Goal: Task Accomplishment & Management: Use online tool/utility

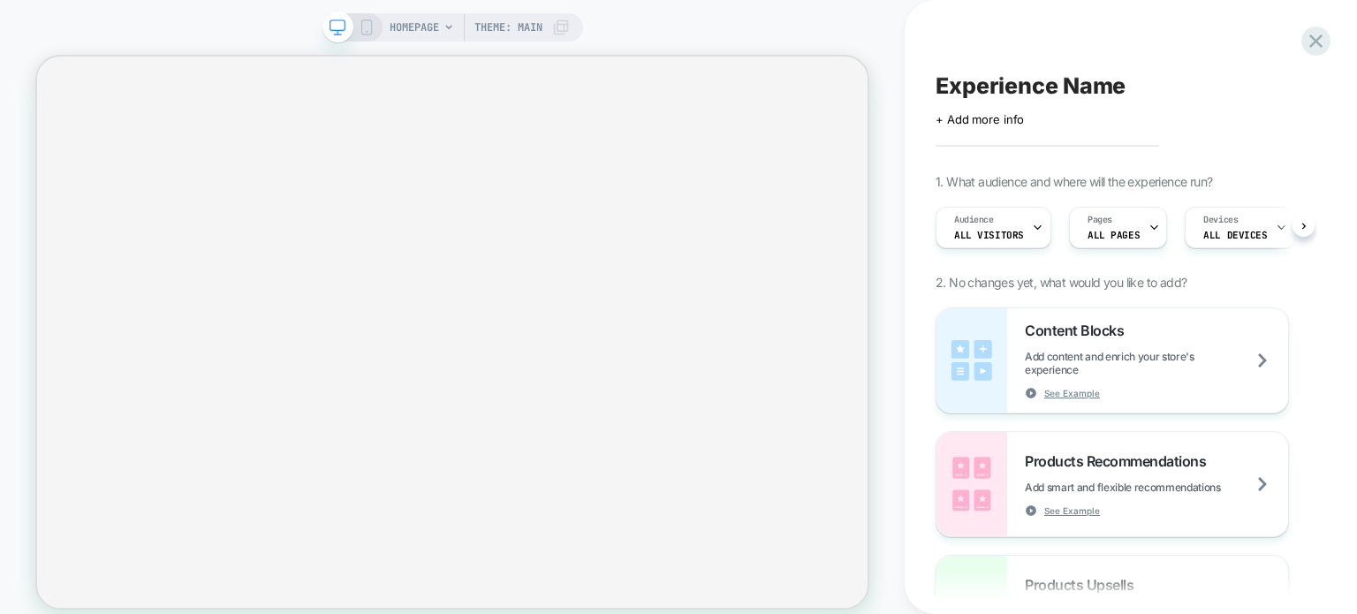
click at [446, 27] on icon at bounding box center [449, 27] width 11 height 11
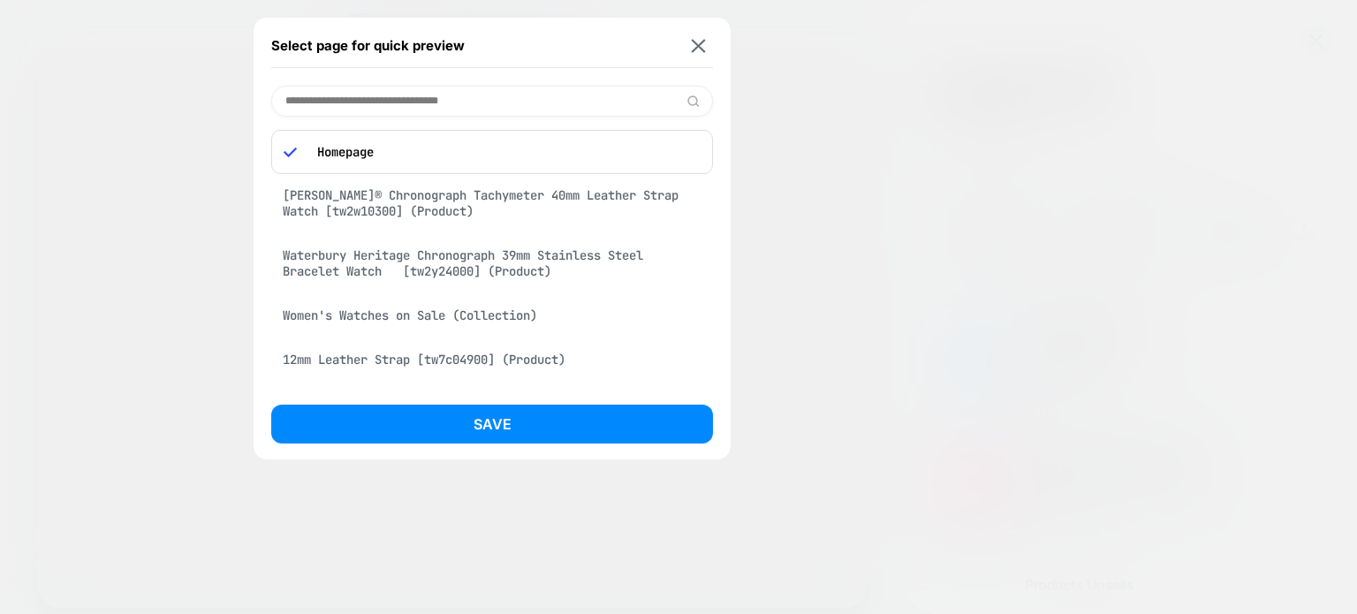
click at [445, 109] on input at bounding box center [492, 101] width 442 height 31
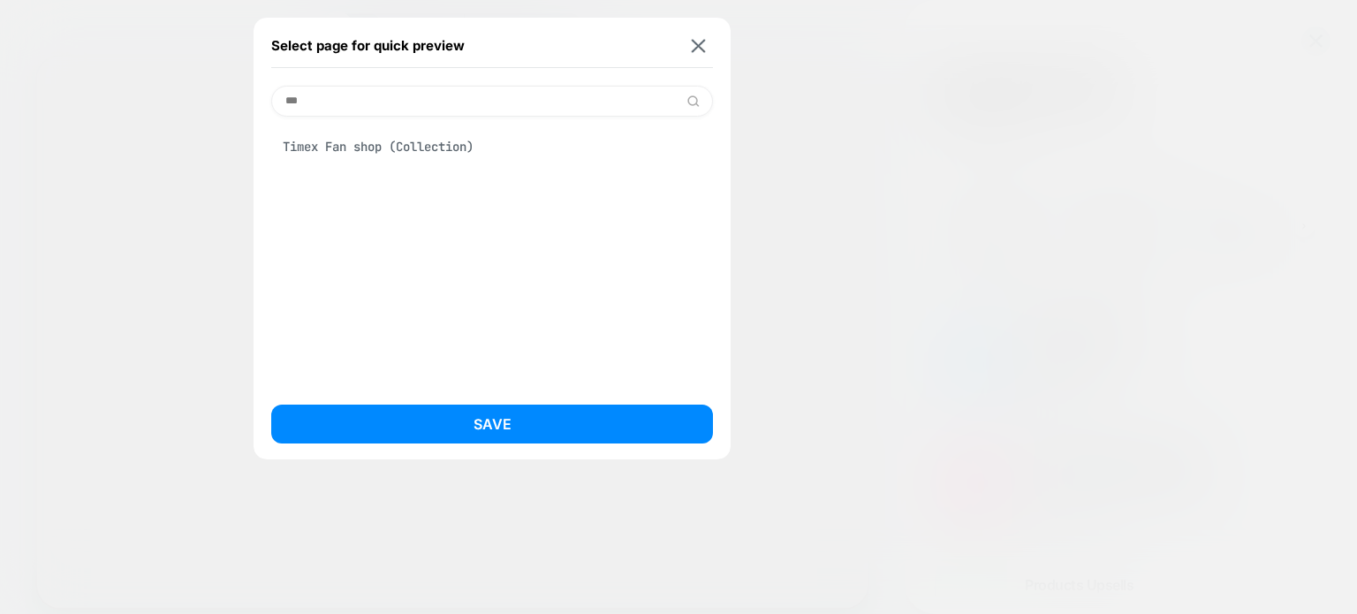
type input "***"
click at [458, 148] on div "Timex Fan shop (Collection)" at bounding box center [492, 147] width 442 height 34
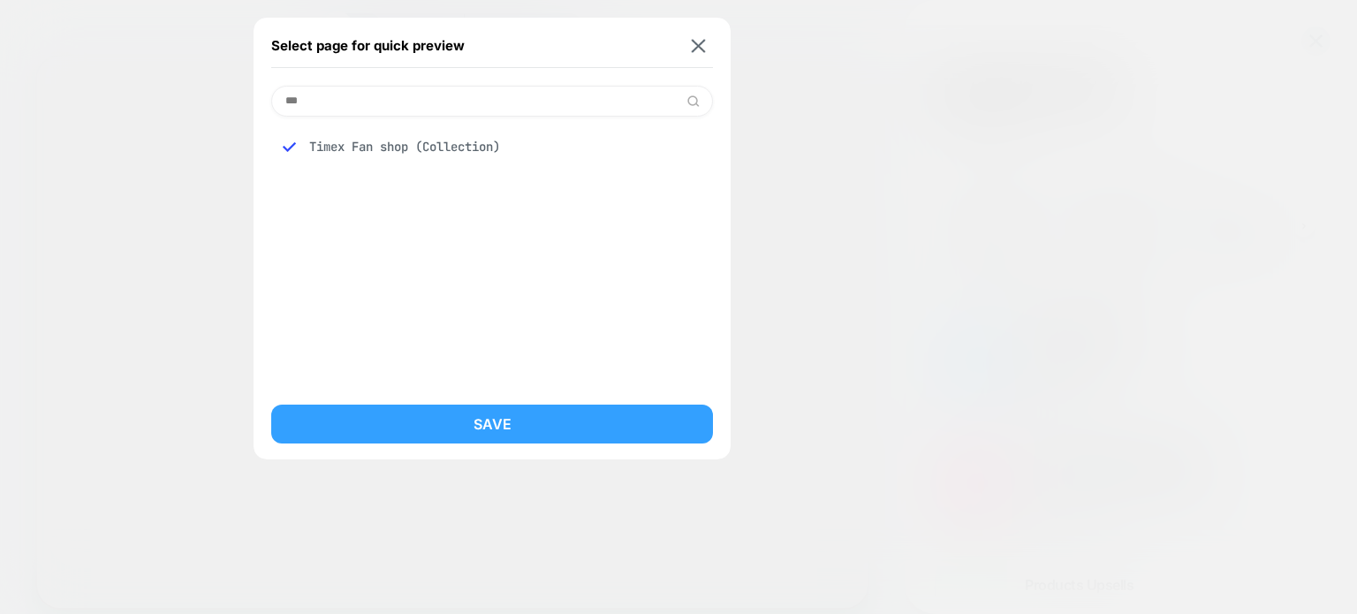
click at [463, 424] on button "Save" at bounding box center [492, 424] width 442 height 39
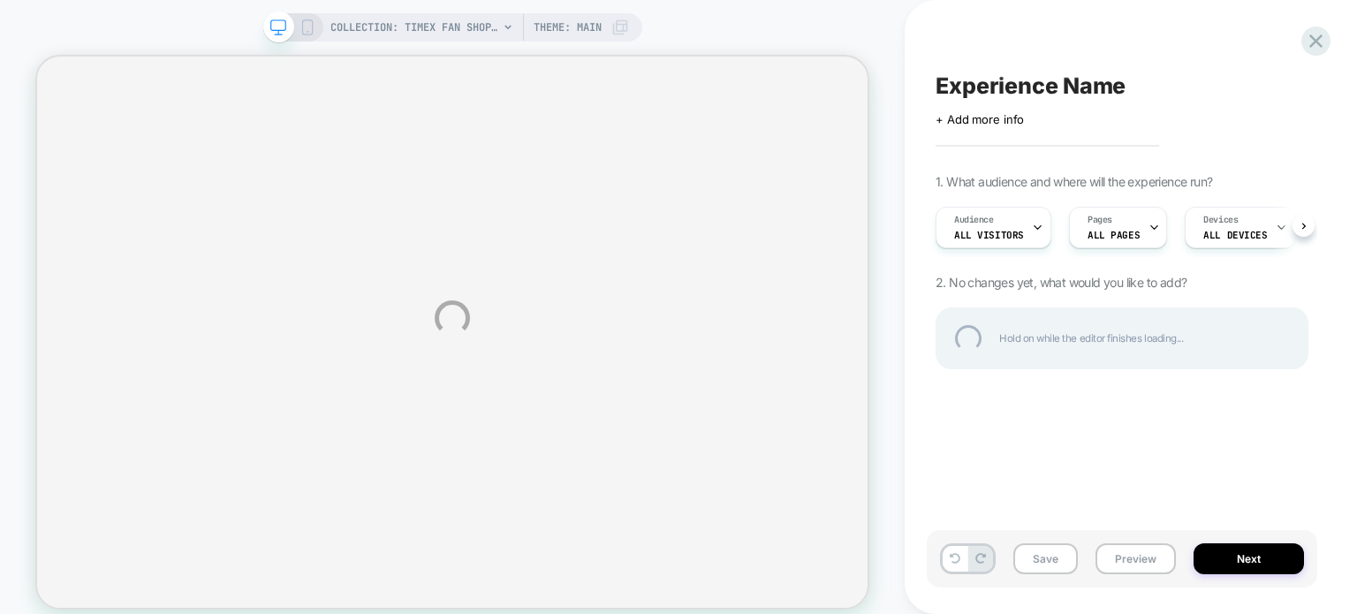
click at [502, 28] on div "COLLECTION: Timex Fan shop (Category) COLLECTION: Timex Fan shop (Category) The…" at bounding box center [678, 318] width 1357 height 636
click at [506, 27] on div "COLLECTION: Timex Fan shop (Category) COLLECTION: Timex Fan shop (Category) The…" at bounding box center [678, 318] width 1357 height 636
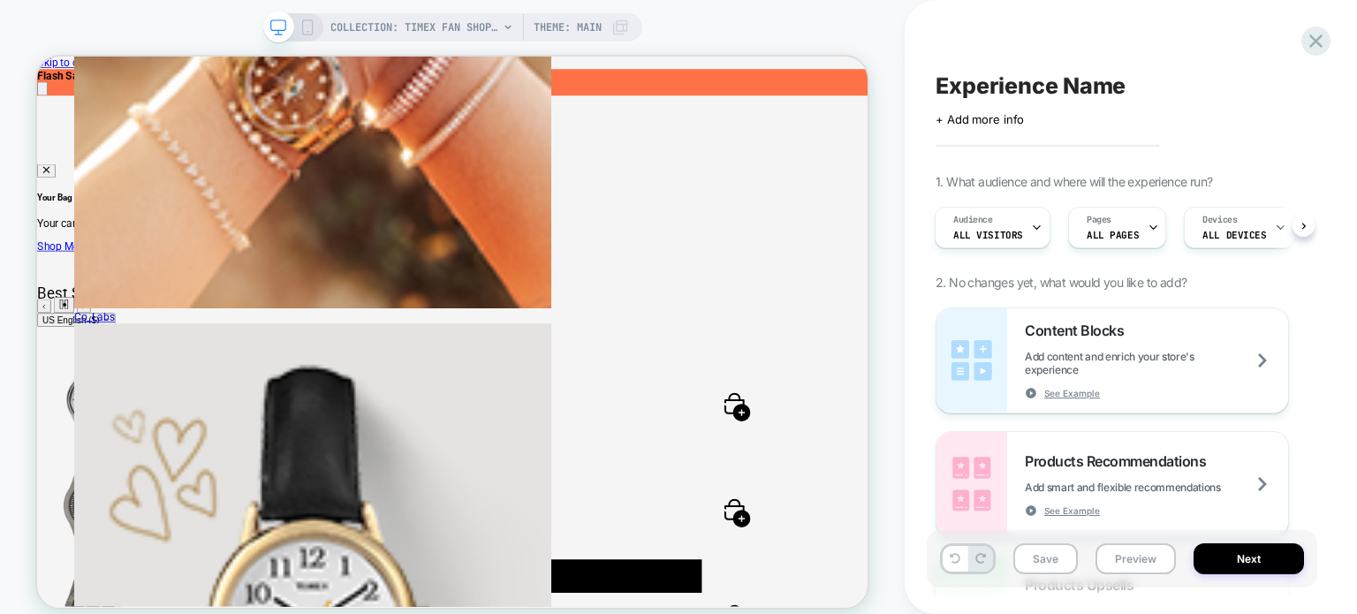
click at [503, 26] on icon at bounding box center [508, 27] width 11 height 11
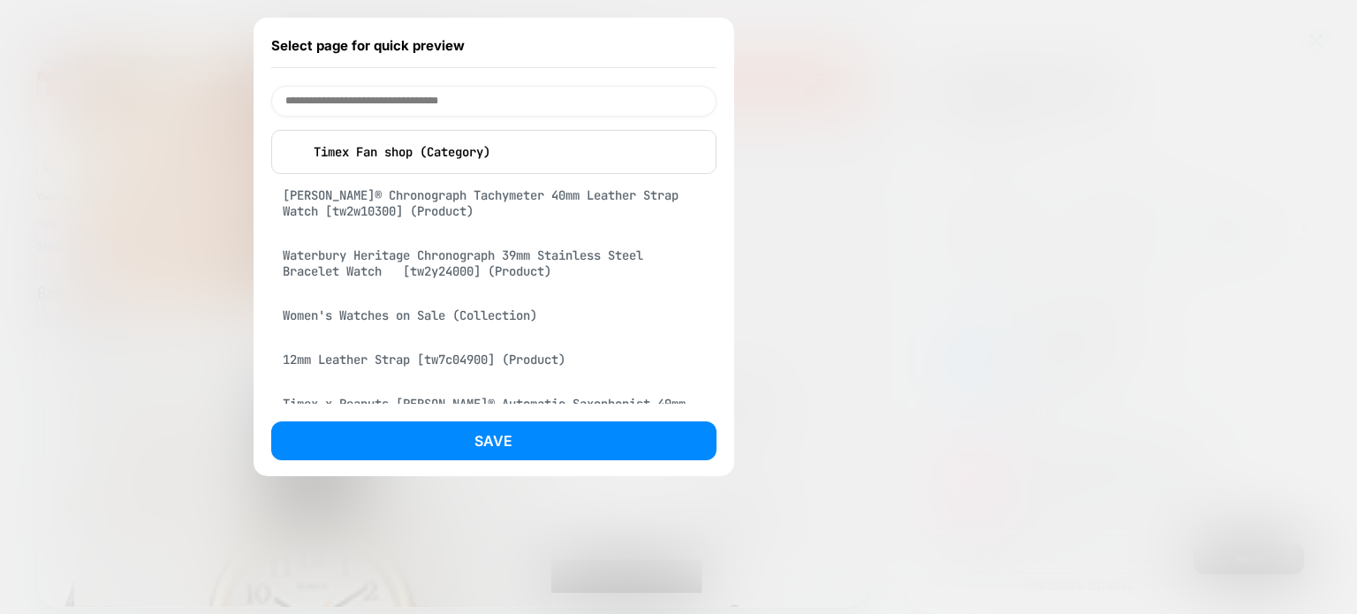
click at [470, 107] on input at bounding box center [493, 101] width 445 height 31
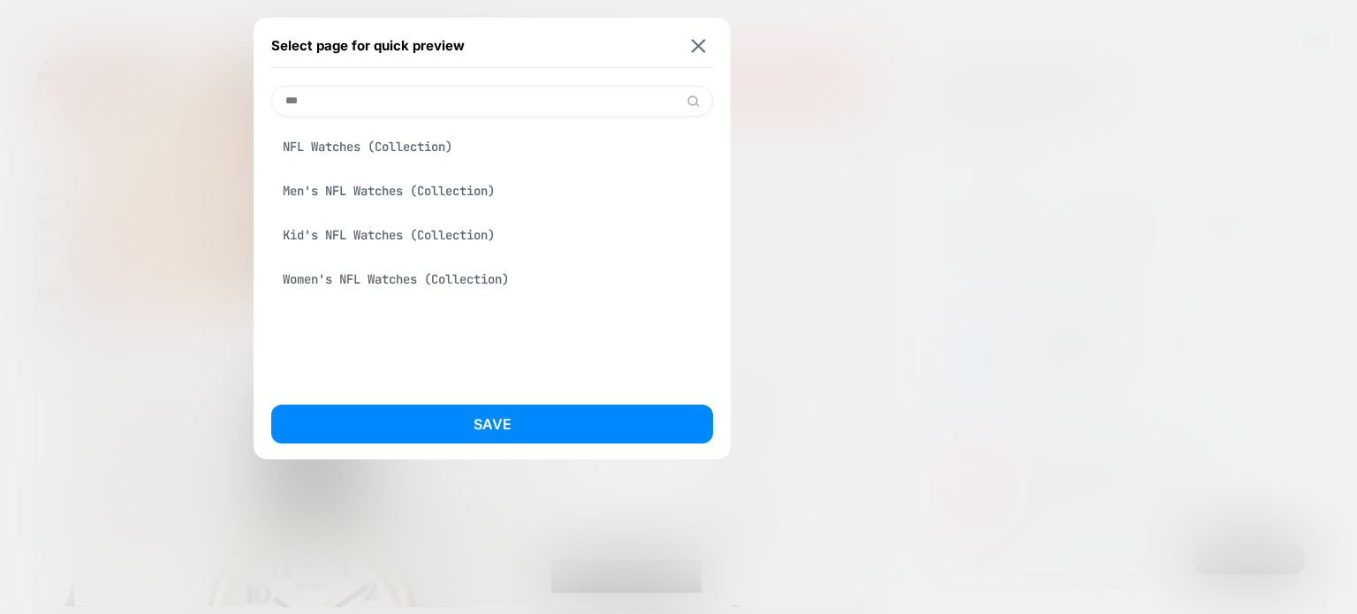
scroll to position [0, 0]
type input "***"
click at [442, 144] on div "NFL Watches (Collection)" at bounding box center [492, 147] width 442 height 34
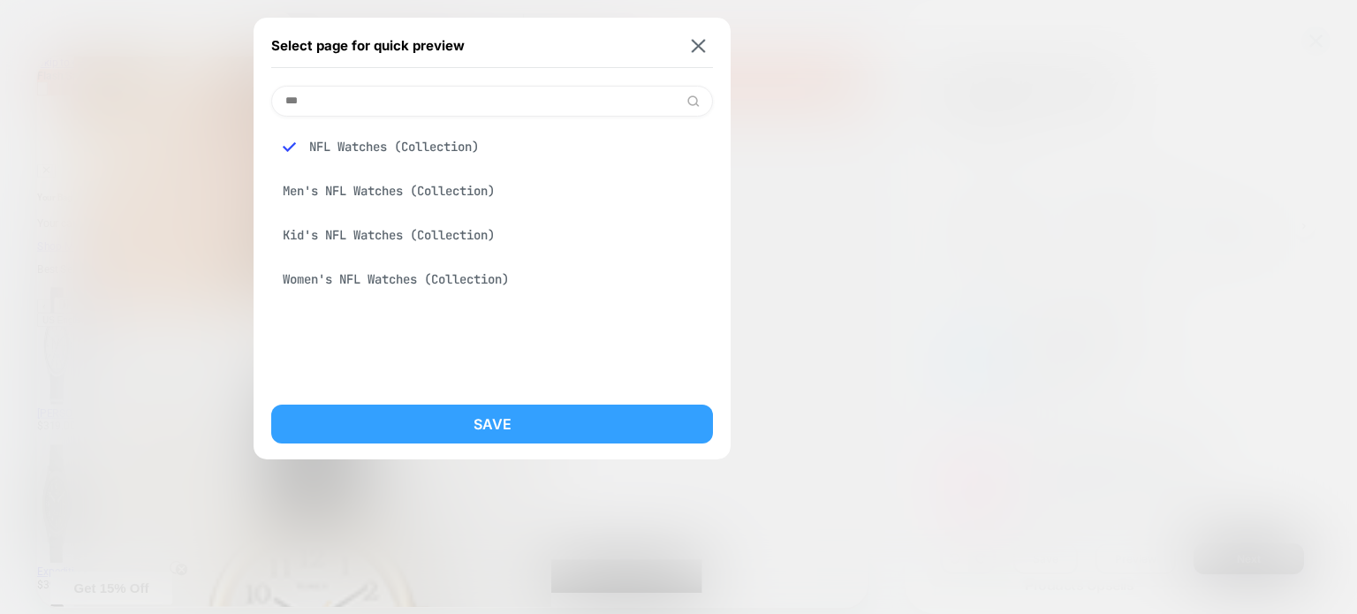
click at [480, 442] on button "Save" at bounding box center [492, 424] width 442 height 39
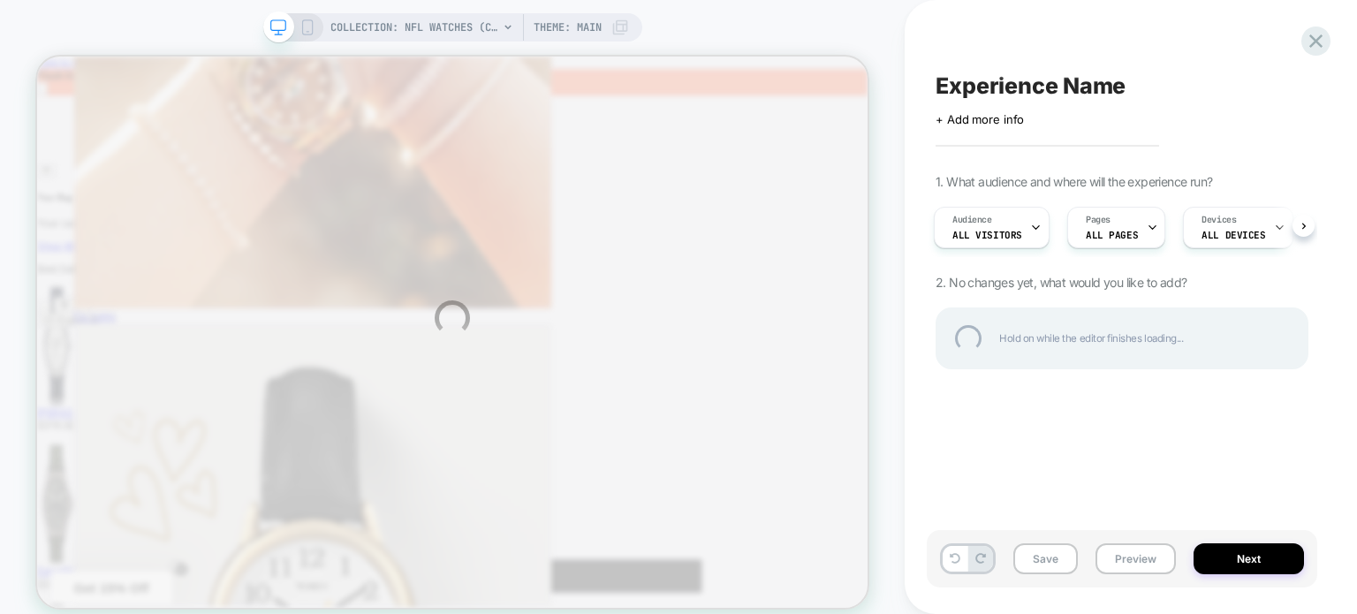
click at [504, 29] on div "COLLECTION: NFL Watches (Category) COLLECTION: NFL Watches (Category) Theme: MA…" at bounding box center [678, 318] width 1357 height 636
click at [506, 27] on div "COLLECTION: NFL Watches (Category) COLLECTION: NFL Watches (Category) Theme: MA…" at bounding box center [678, 318] width 1357 height 636
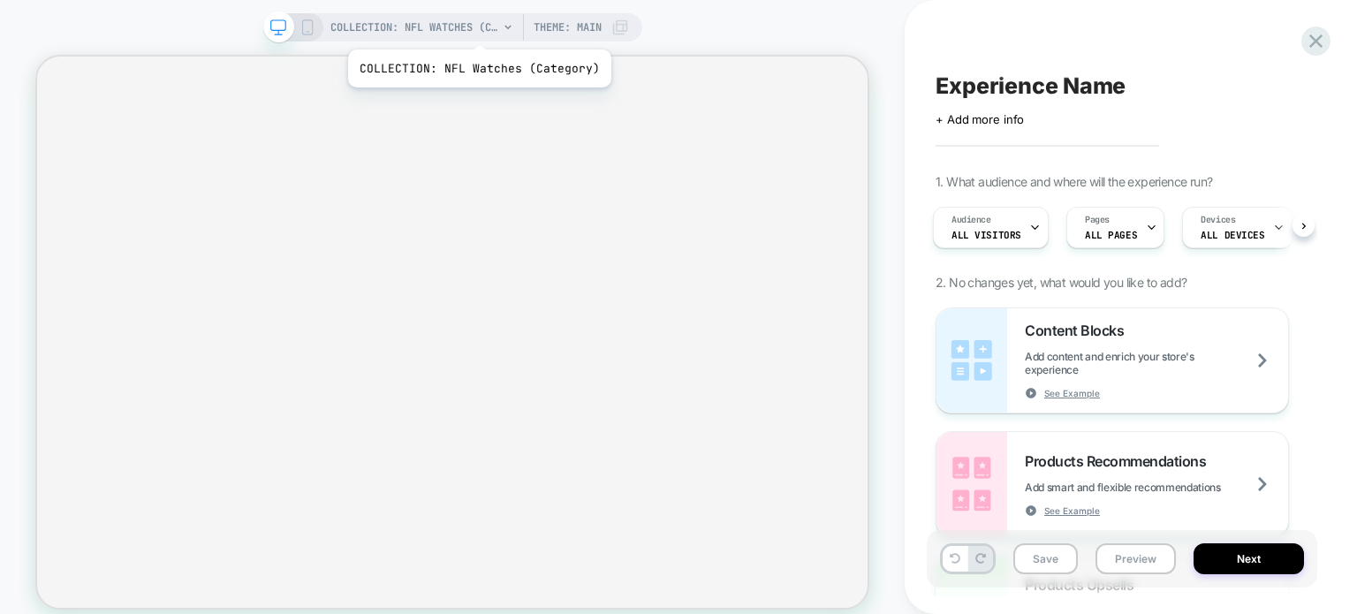
click at [503, 30] on icon at bounding box center [508, 27] width 11 height 11
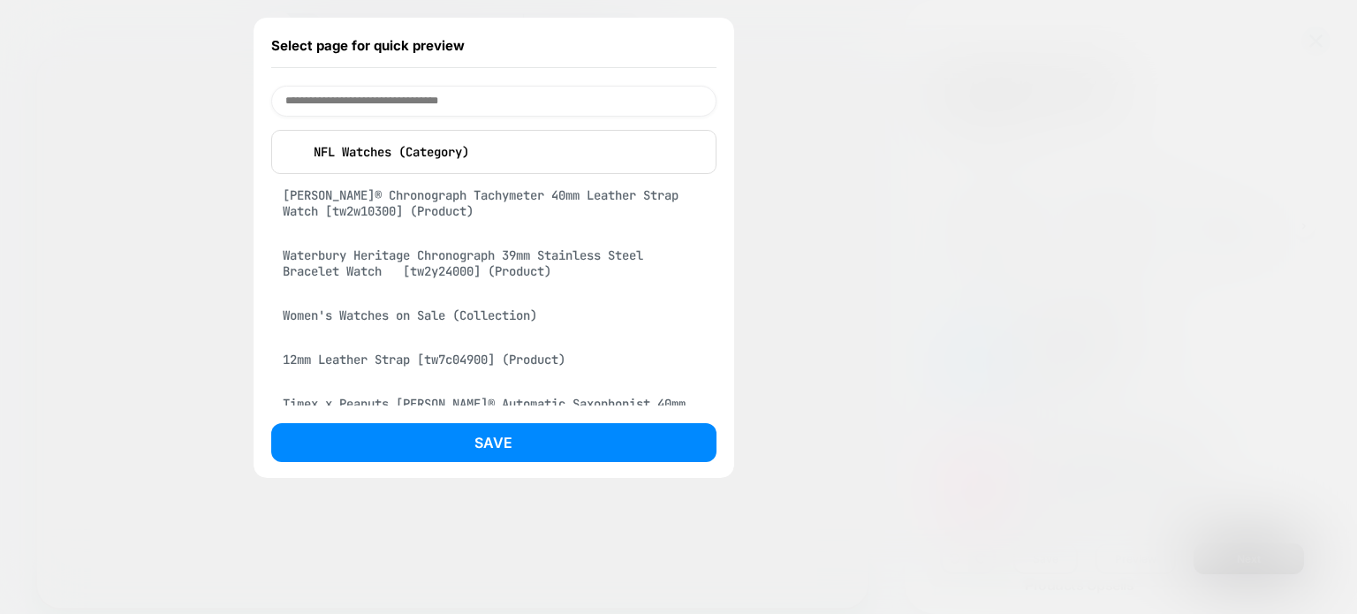
scroll to position [0, 4]
click at [442, 96] on input at bounding box center [494, 101] width 446 height 31
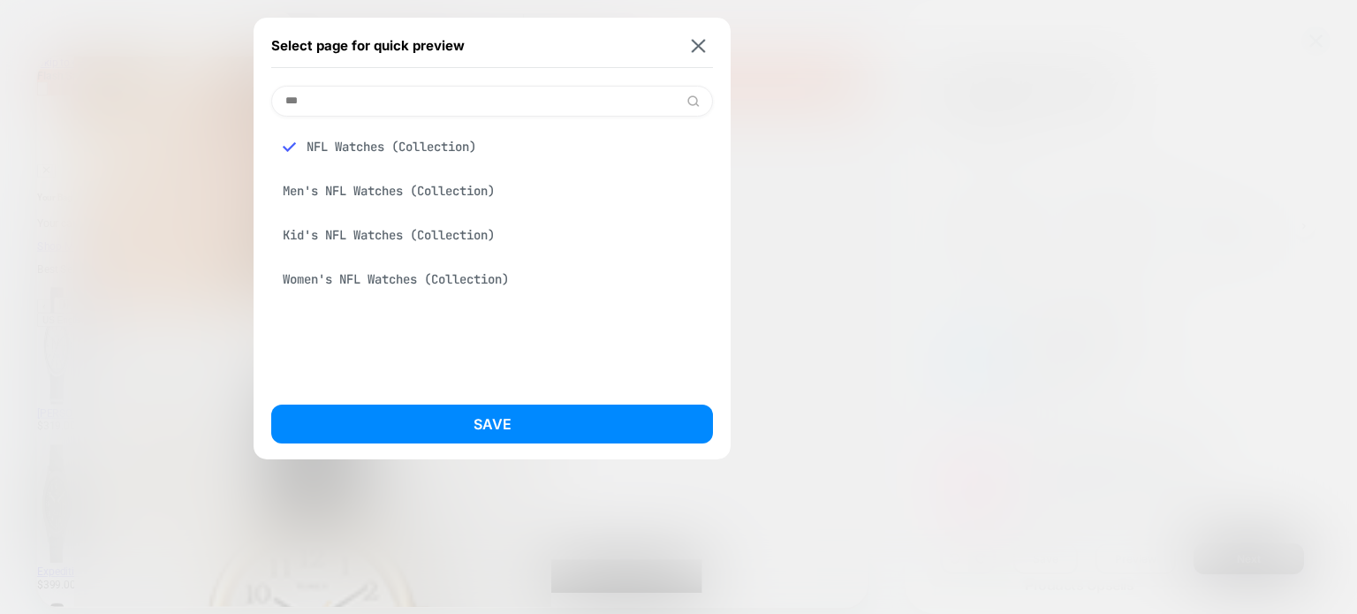
scroll to position [0, 0]
drag, startPoint x: 424, startPoint y: 98, endPoint x: 201, endPoint y: 94, distance: 223.6
click at [263, 42] on div "Select page for quick preview *** NFL Watches (Collection) Men's NFL Watches (C…" at bounding box center [452, 27] width 379 height 28
paste input "**********"
type input "**********"
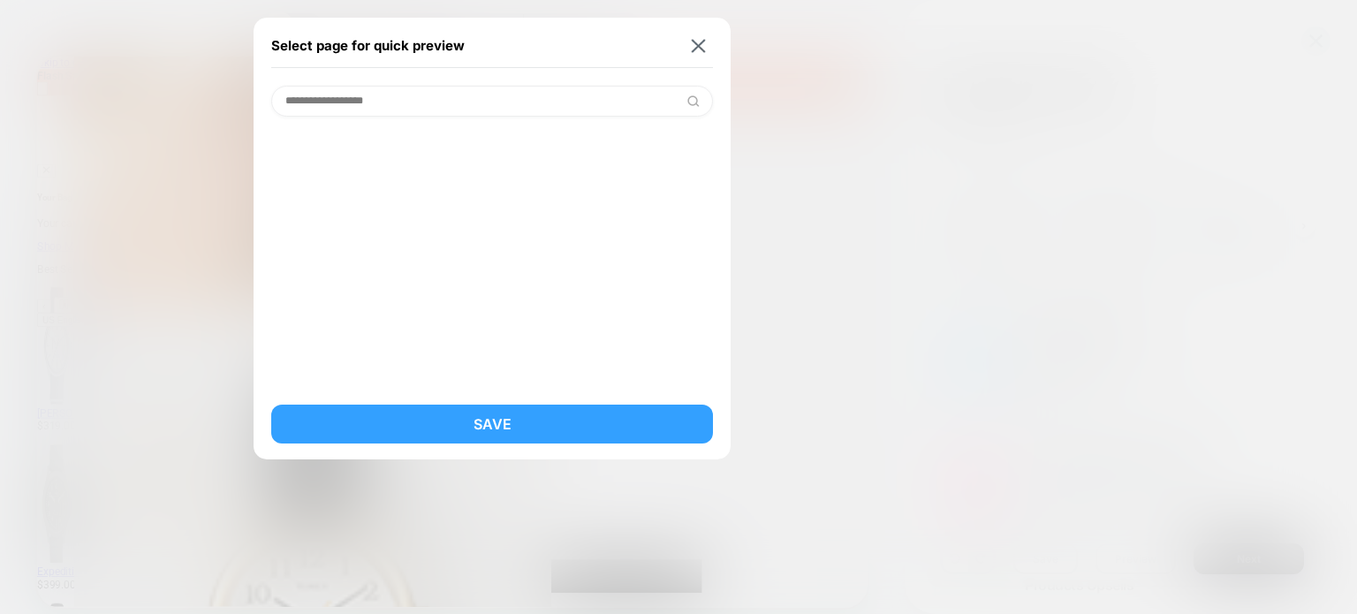
click at [438, 423] on button "Save" at bounding box center [492, 424] width 442 height 39
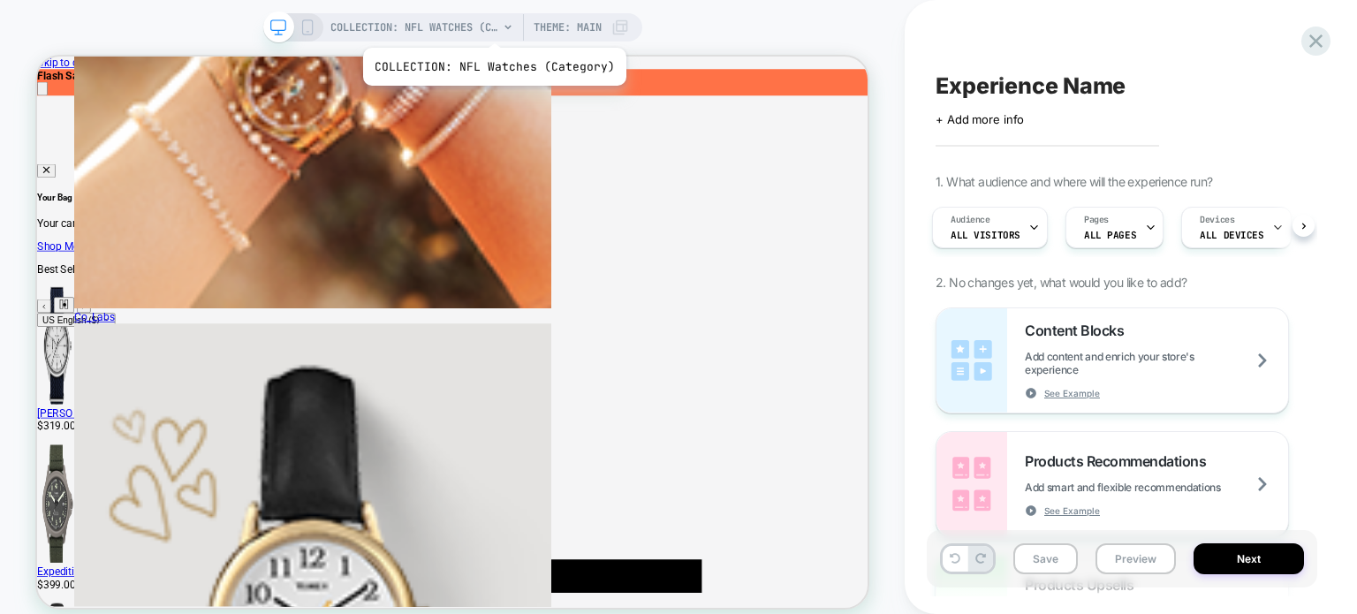
click at [491, 26] on span "COLLECTION: NFL Watches (Category)" at bounding box center [415, 27] width 168 height 28
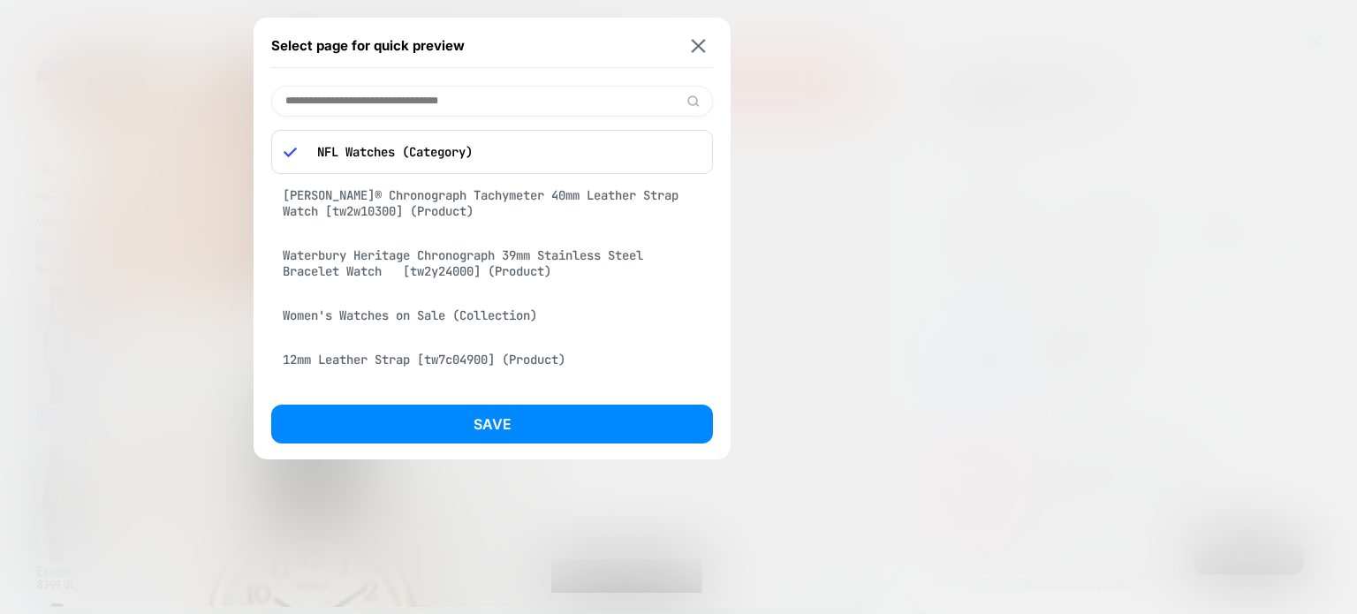
click at [367, 92] on input at bounding box center [492, 101] width 442 height 31
paste input "**********"
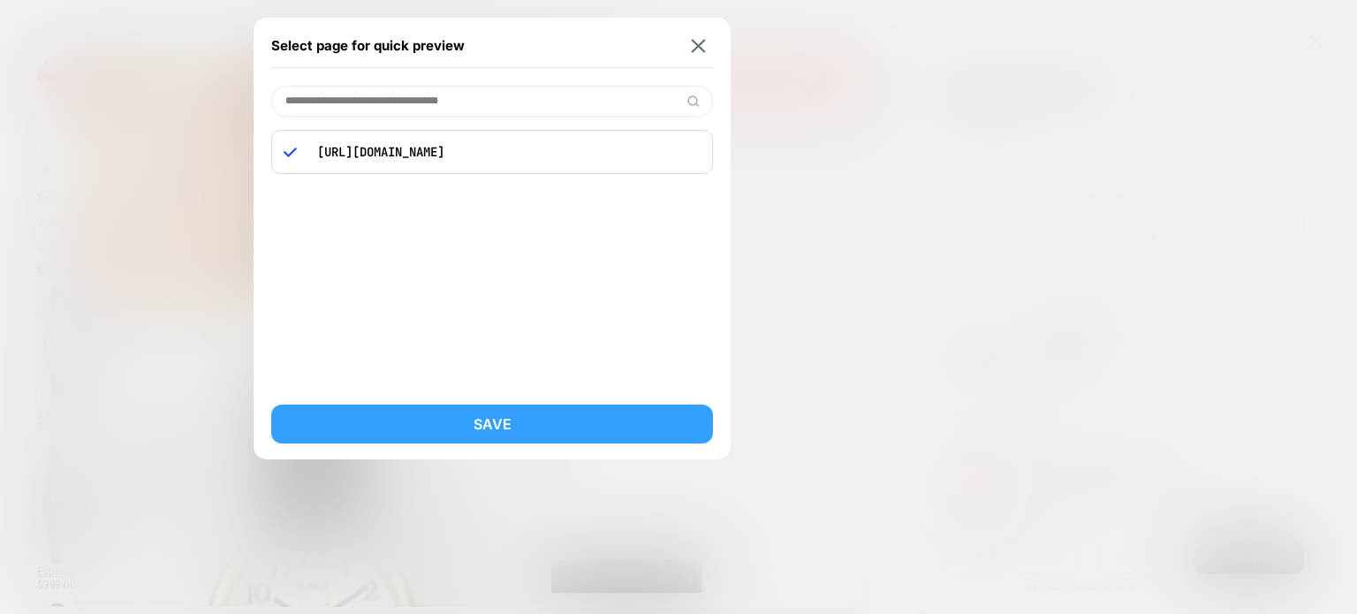
type input "**********"
click at [461, 422] on button "Save" at bounding box center [492, 424] width 442 height 39
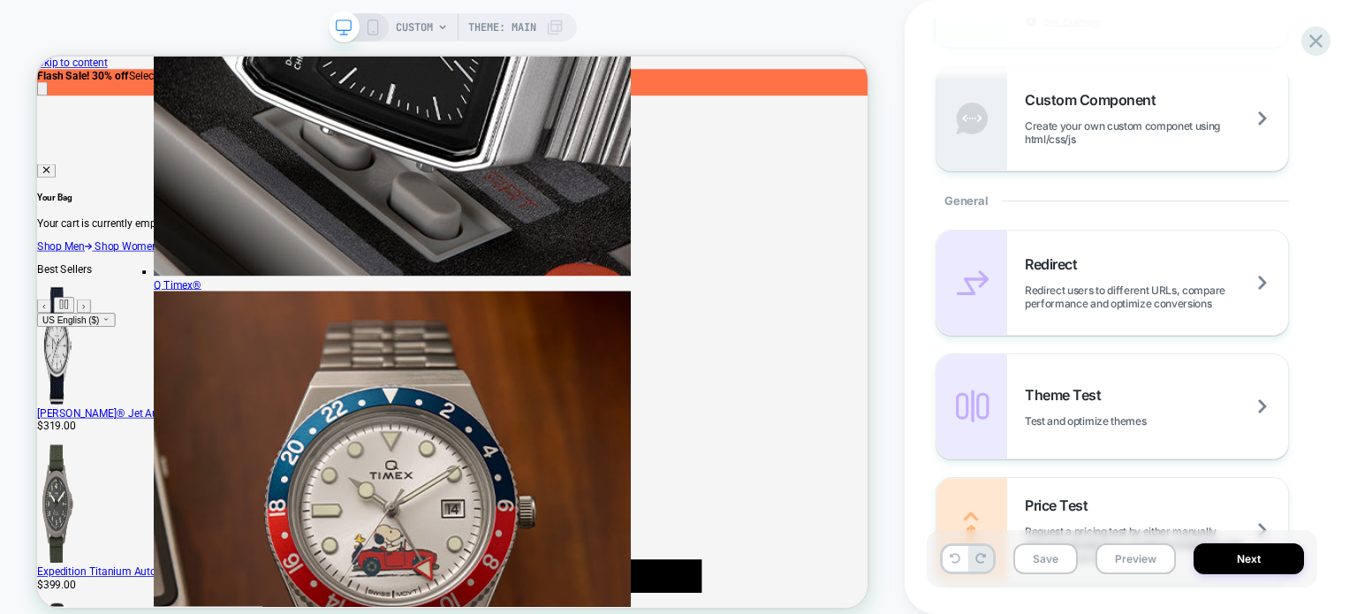
scroll to position [525, 0]
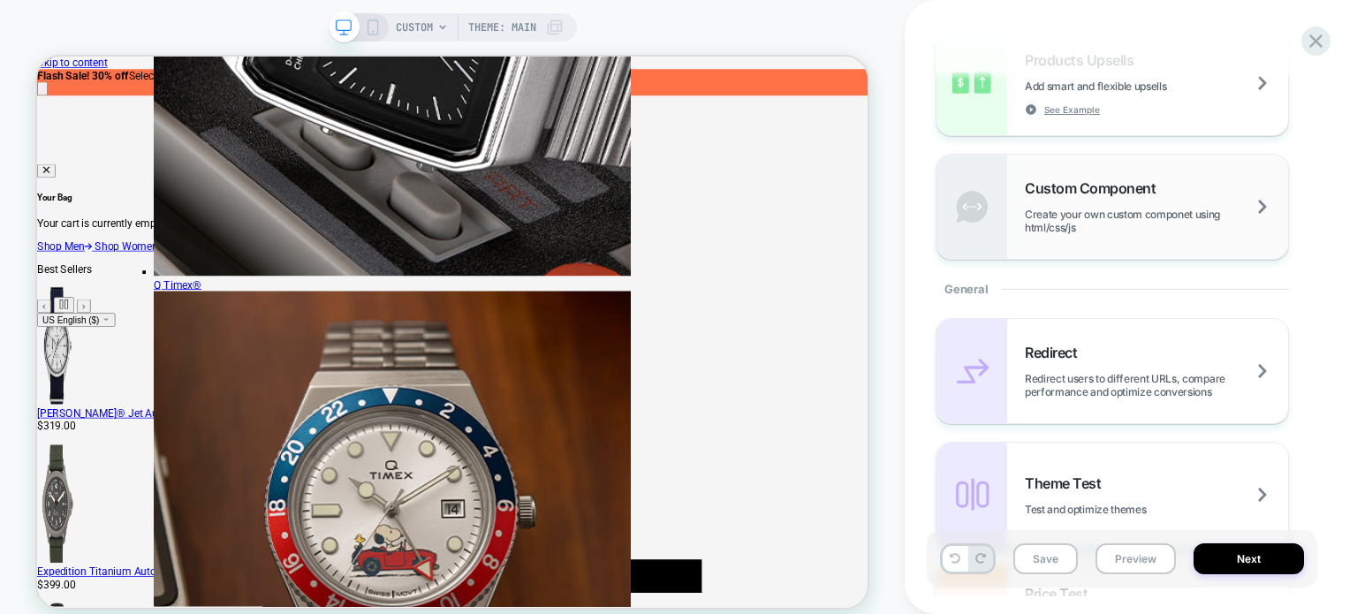
click at [1169, 224] on span "Create your own custom componet using html/css/js" at bounding box center [1156, 221] width 263 height 27
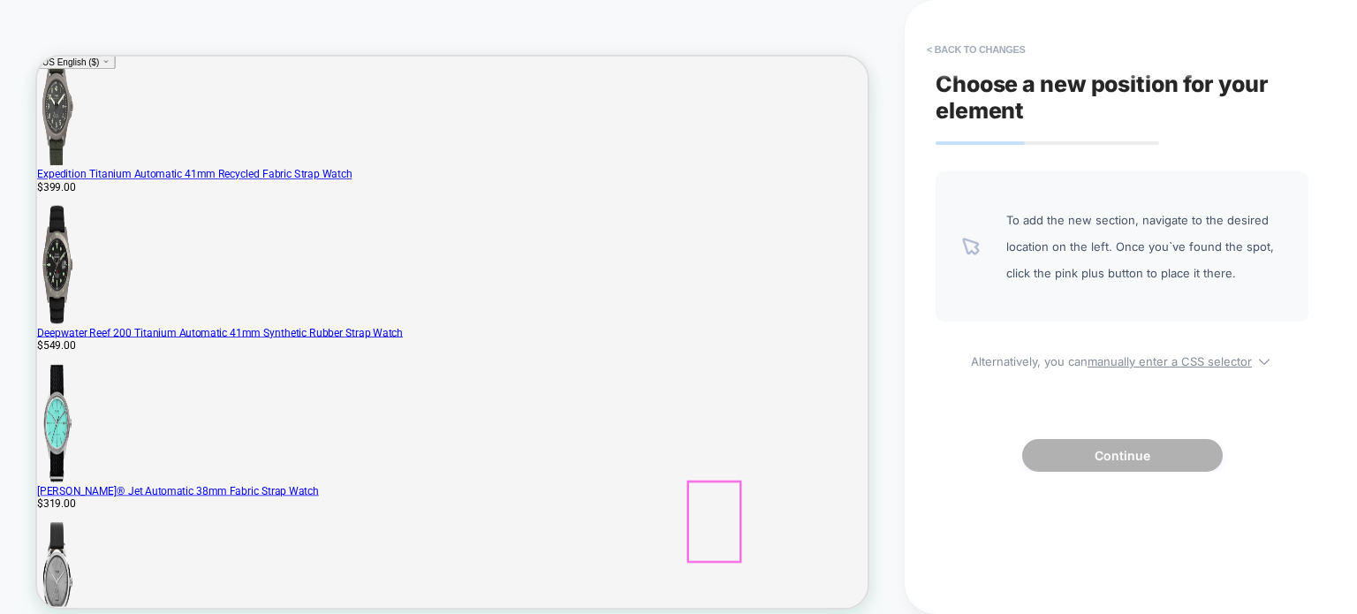
scroll to position [707, 0]
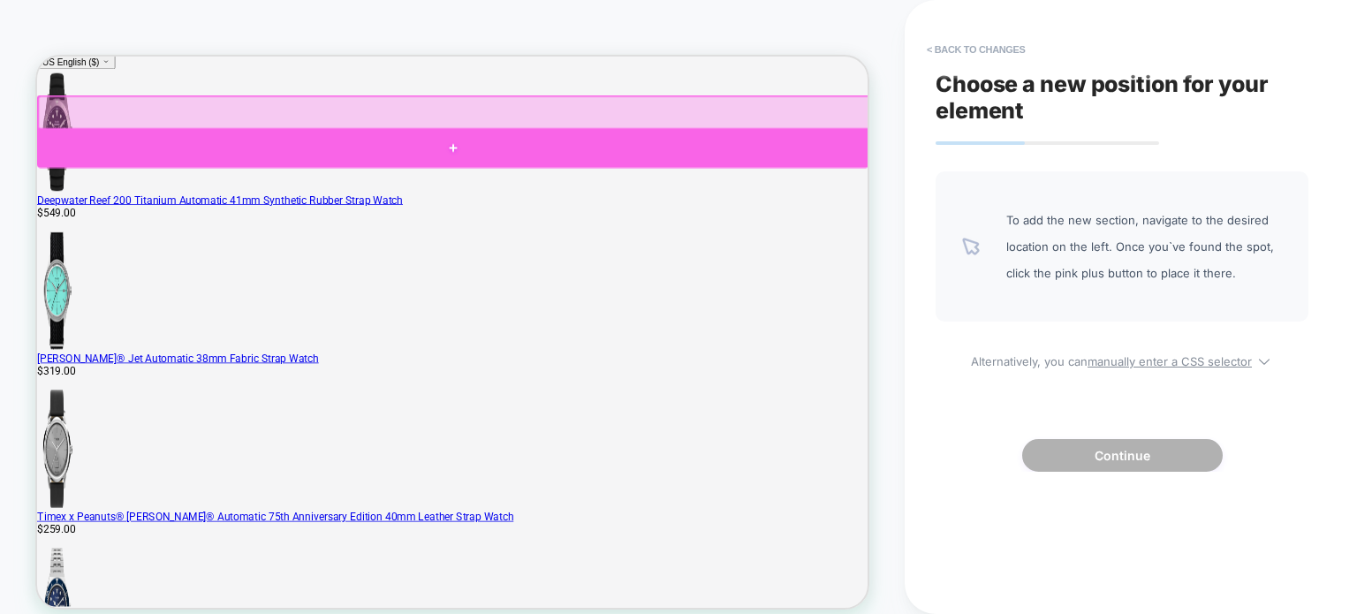
click at [589, 176] on div at bounding box center [591, 178] width 1109 height 53
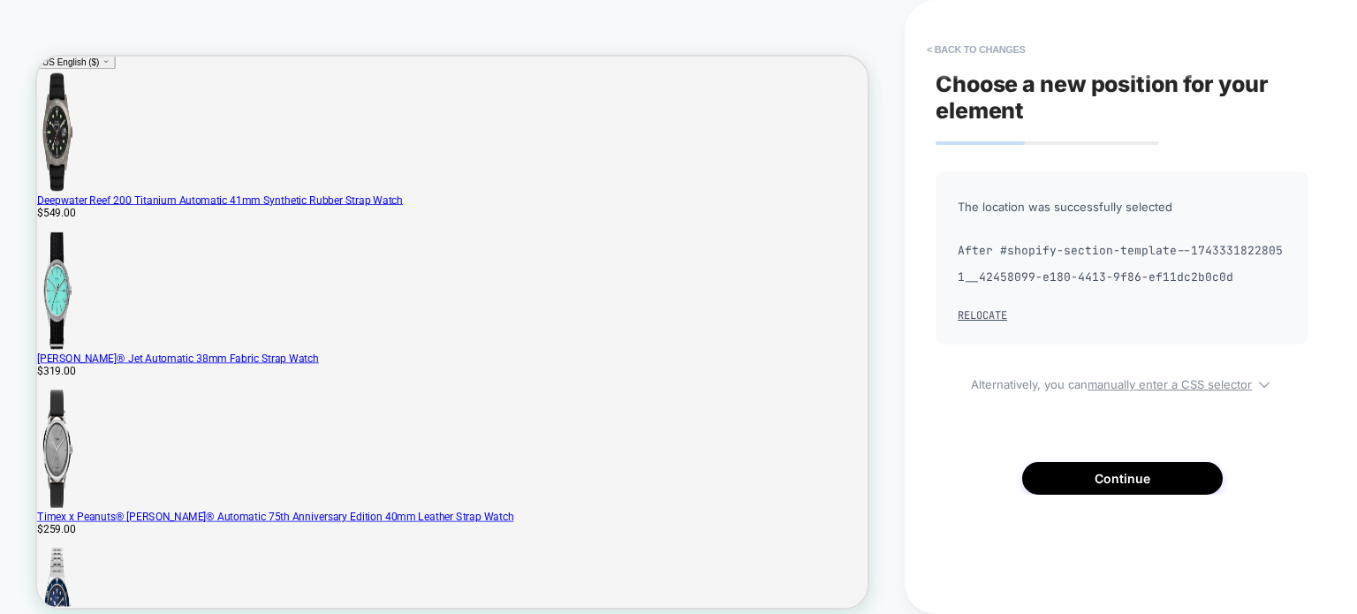
drag, startPoint x: 1189, startPoint y: 254, endPoint x: 1215, endPoint y: 259, distance: 27.0
click at [1215, 259] on span "After #shopify-section-template--17433318228051__42458099-e180-4413-9f86-ef11dc…" at bounding box center [1122, 264] width 329 height 53
click at [972, 317] on button "Relocate" at bounding box center [982, 315] width 49 height 14
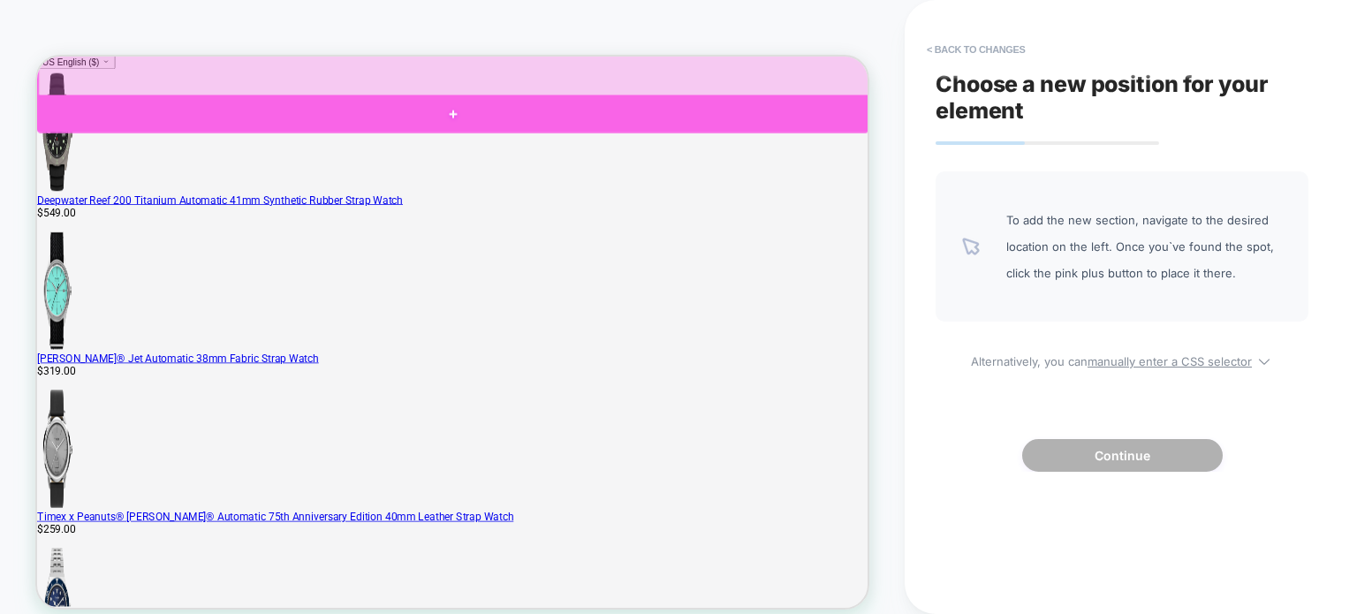
click at [590, 121] on div at bounding box center [591, 133] width 1109 height 50
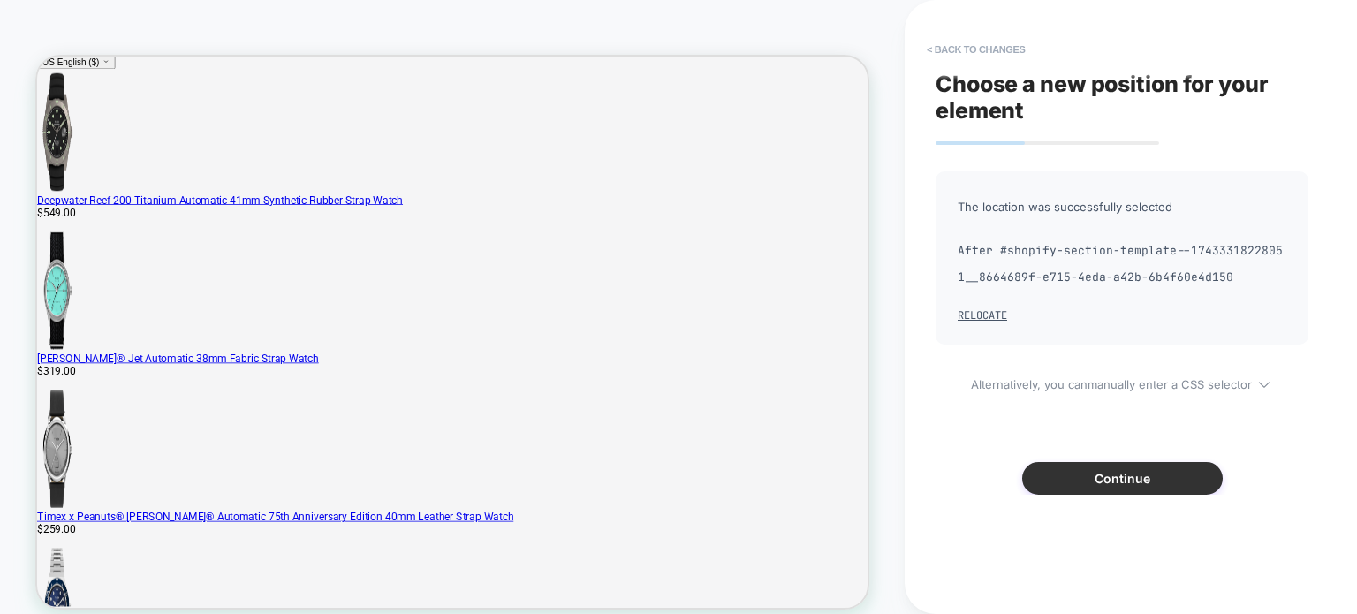
click at [1114, 479] on button "Continue" at bounding box center [1123, 478] width 201 height 33
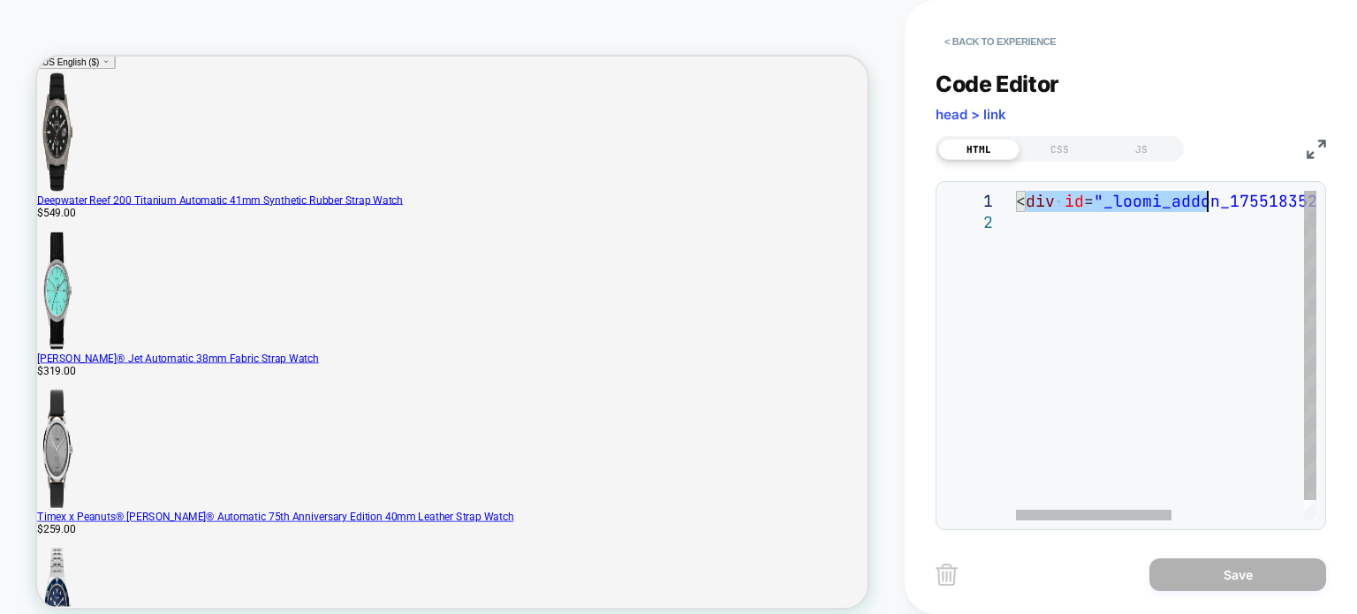
scroll to position [0, 0]
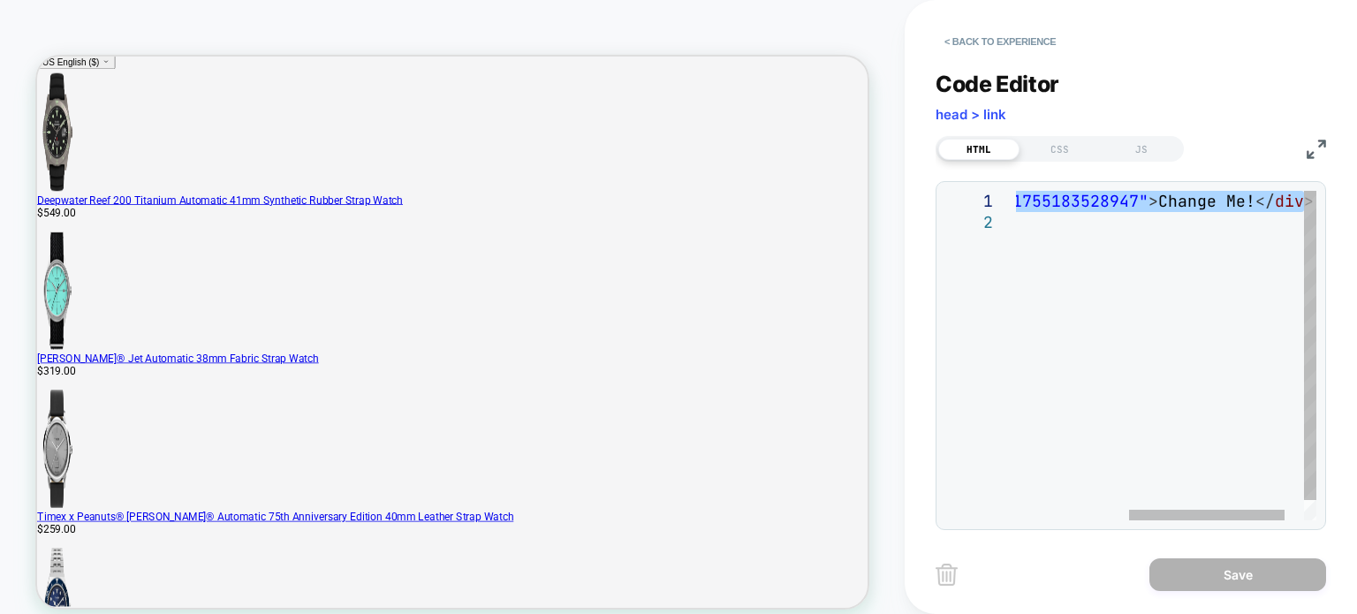
drag, startPoint x: 1028, startPoint y: 201, endPoint x: 1347, endPoint y: 203, distance: 319.1
click at [1347, 203] on div "< div id = "_loomi_addon_1755183528947" > Change Me! </ div >" at bounding box center [1077, 366] width 556 height 351
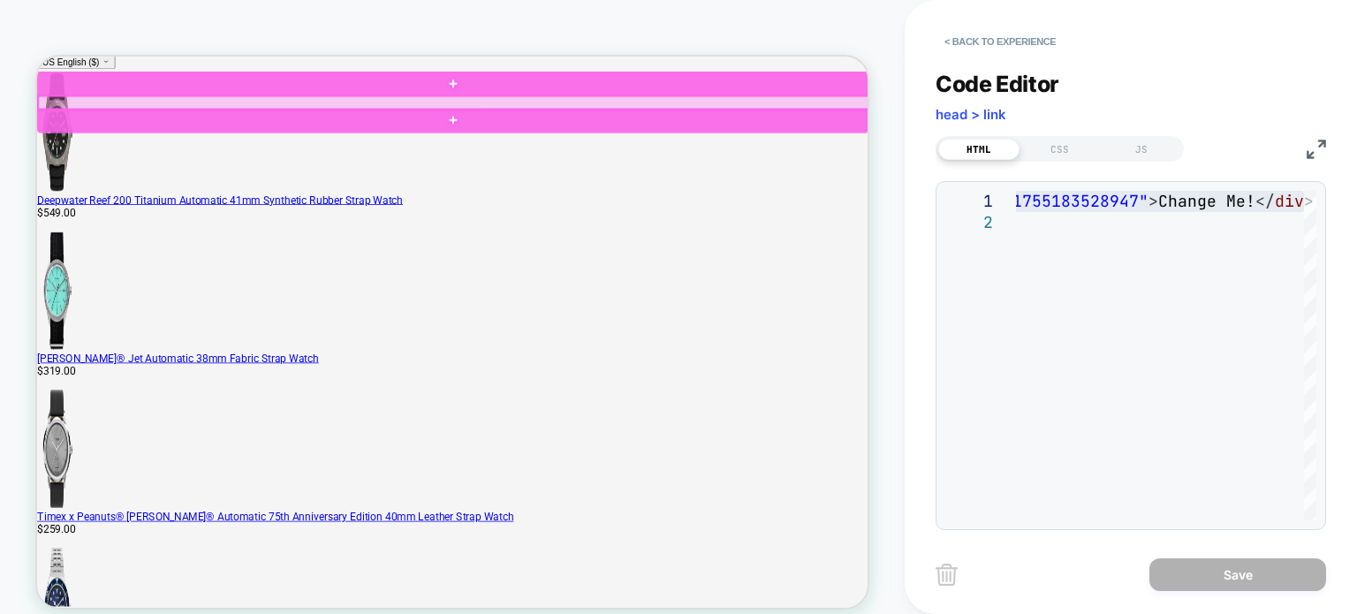
drag, startPoint x: 117, startPoint y: 121, endPoint x: 69, endPoint y: 156, distance: 58.9
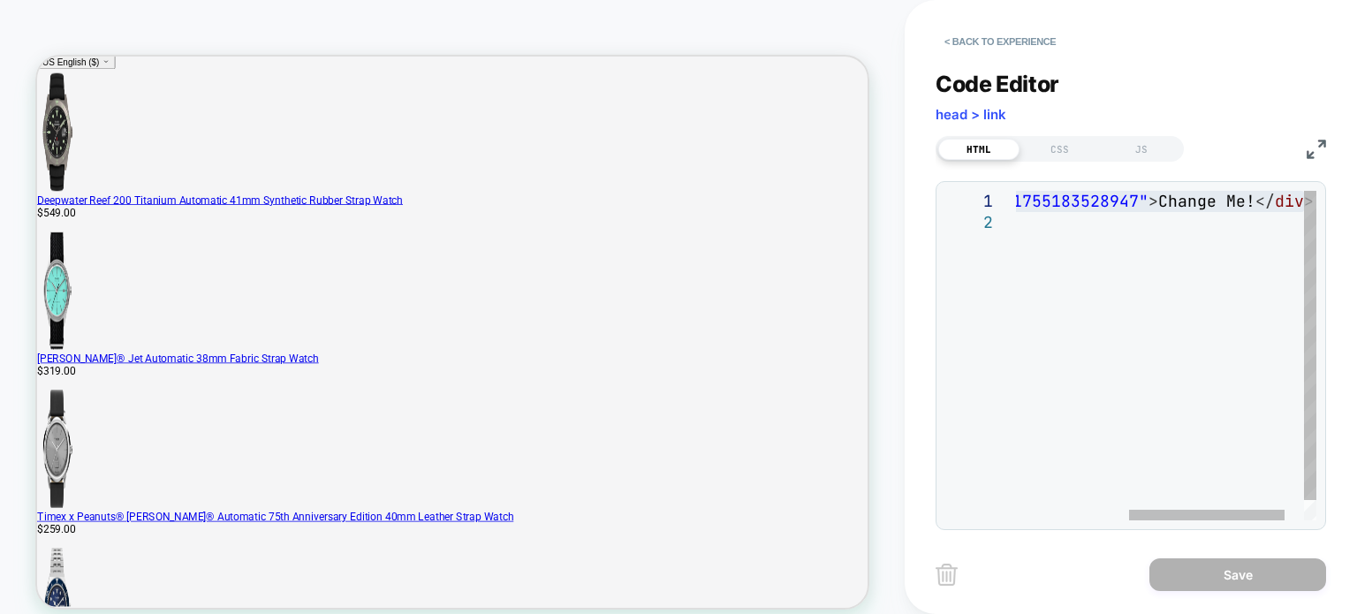
click at [1141, 261] on div "< div id = "_loomi_addon_1755183528947" > Change Me! </ div >" at bounding box center [1077, 366] width 556 height 351
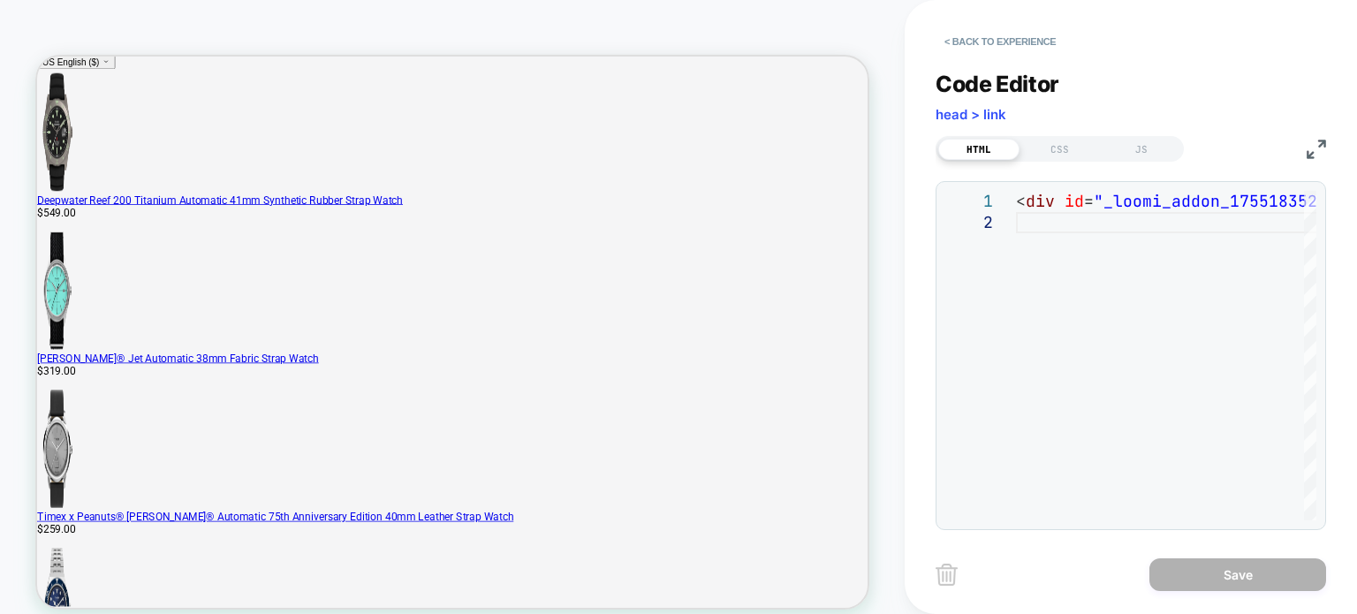
click at [1116, 186] on div "**********" at bounding box center [1131, 355] width 391 height 349
click at [1081, 141] on div "CSS" at bounding box center [1060, 149] width 81 height 21
drag, startPoint x: 1135, startPoint y: 137, endPoint x: 1001, endPoint y: 142, distance: 133.6
click at [1124, 139] on div "JS" at bounding box center [1141, 149] width 81 height 21
click at [970, 148] on div "HTML" at bounding box center [979, 149] width 81 height 21
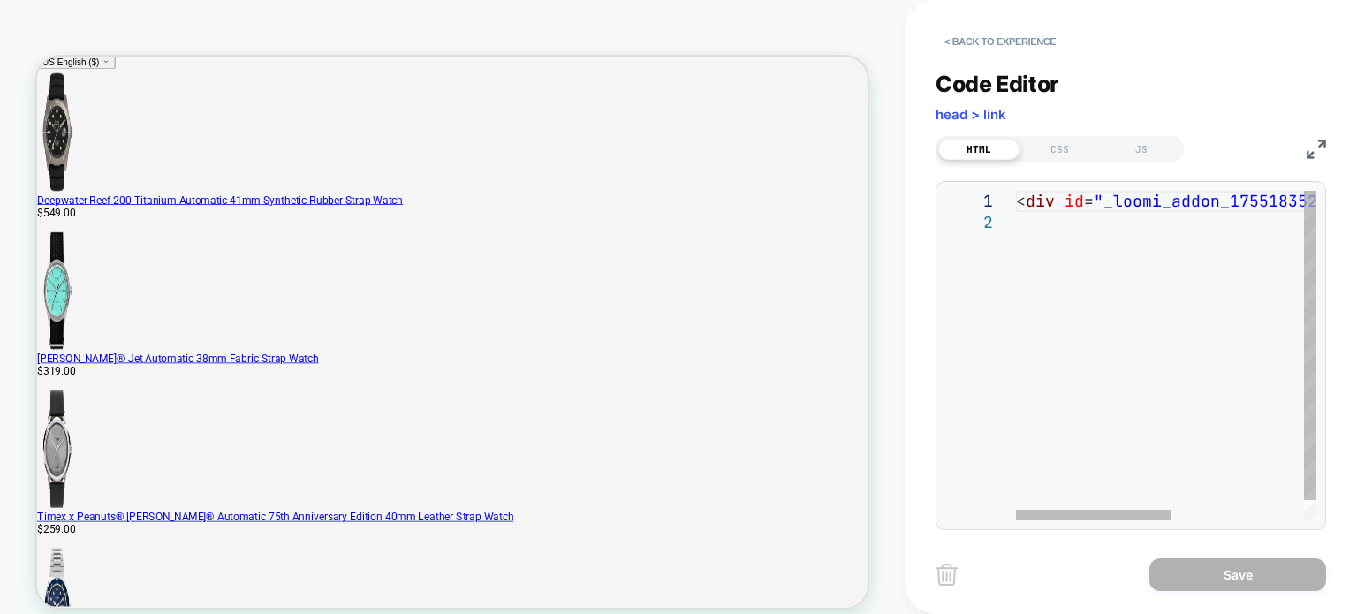
click at [1099, 240] on div "< div id = "_loomi_addon_1755183528947" > Change Me! </ div >" at bounding box center [1294, 366] width 556 height 351
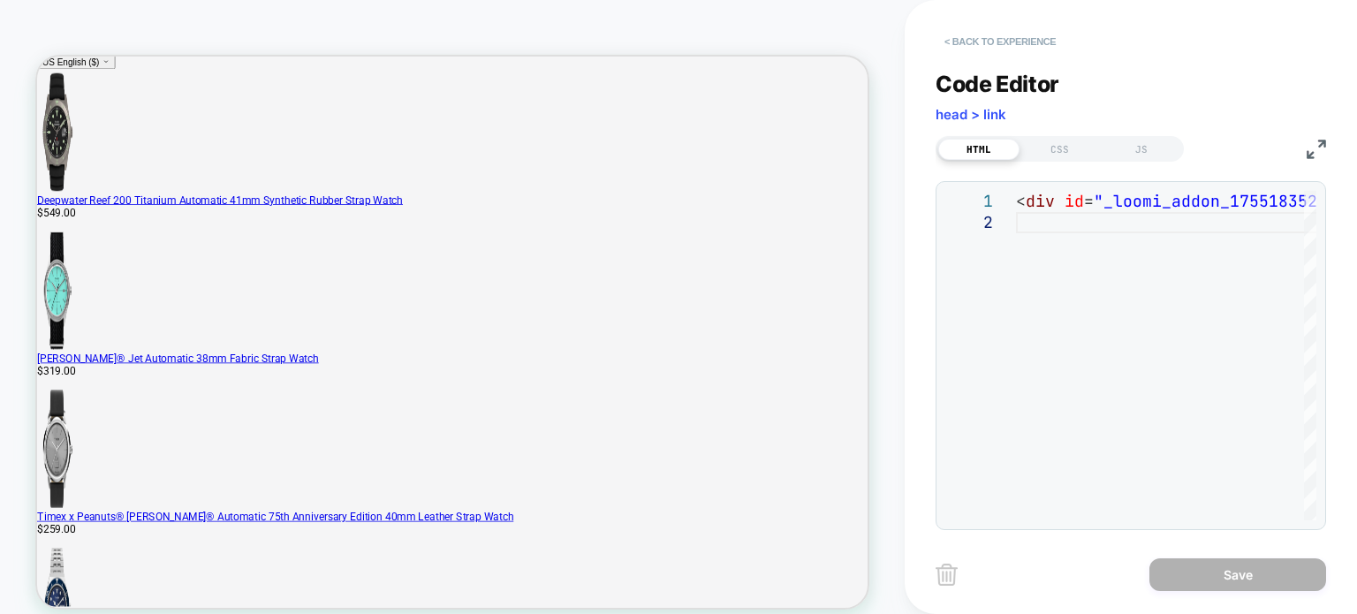
click at [1003, 45] on button "< Back to experience" at bounding box center [1000, 41] width 129 height 28
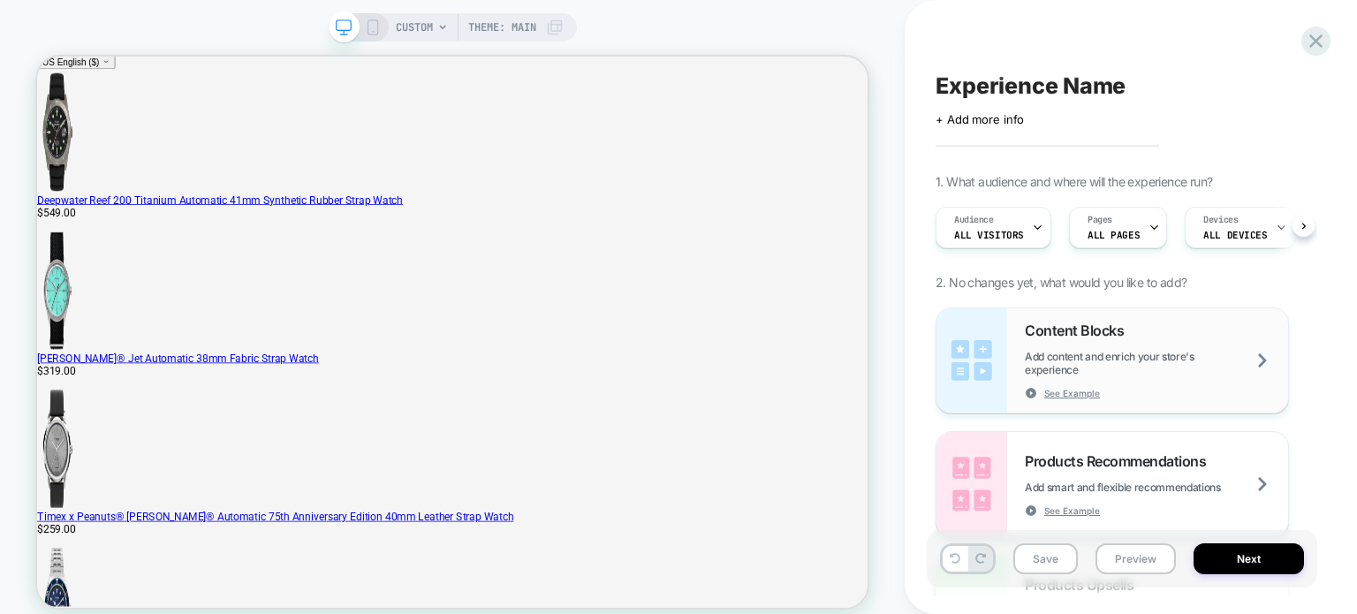
click at [1098, 353] on span "Add content and enrich your store's experience" at bounding box center [1156, 363] width 263 height 27
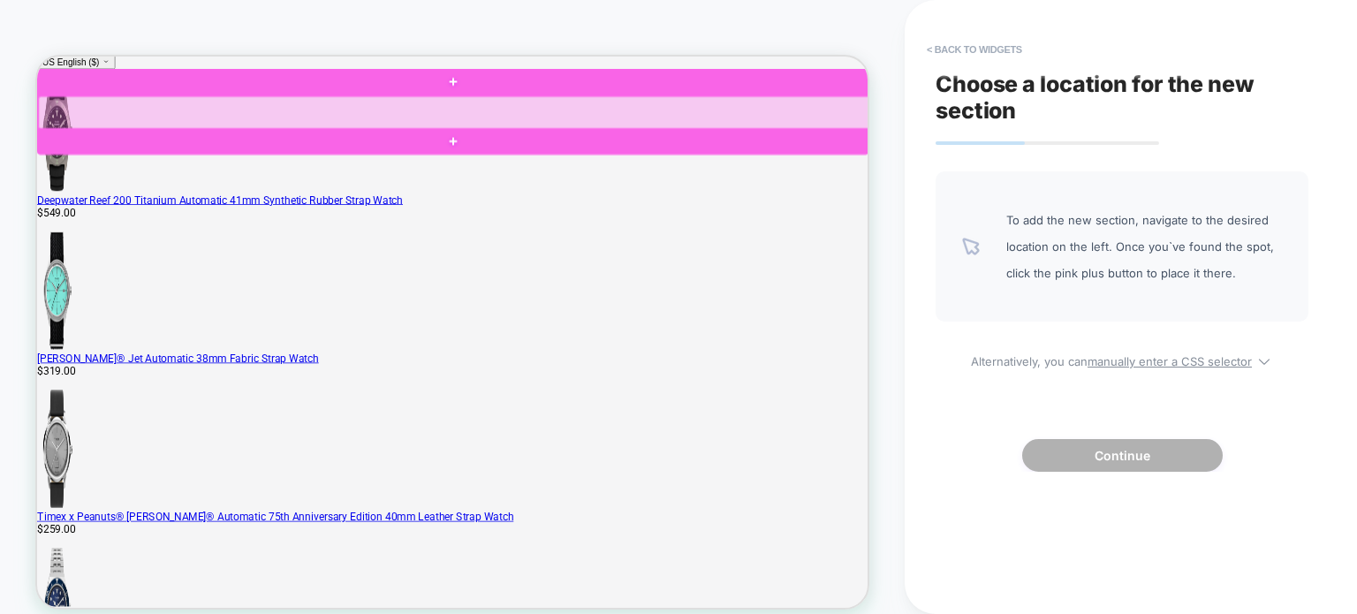
click at [693, 133] on div at bounding box center [593, 132] width 1109 height 44
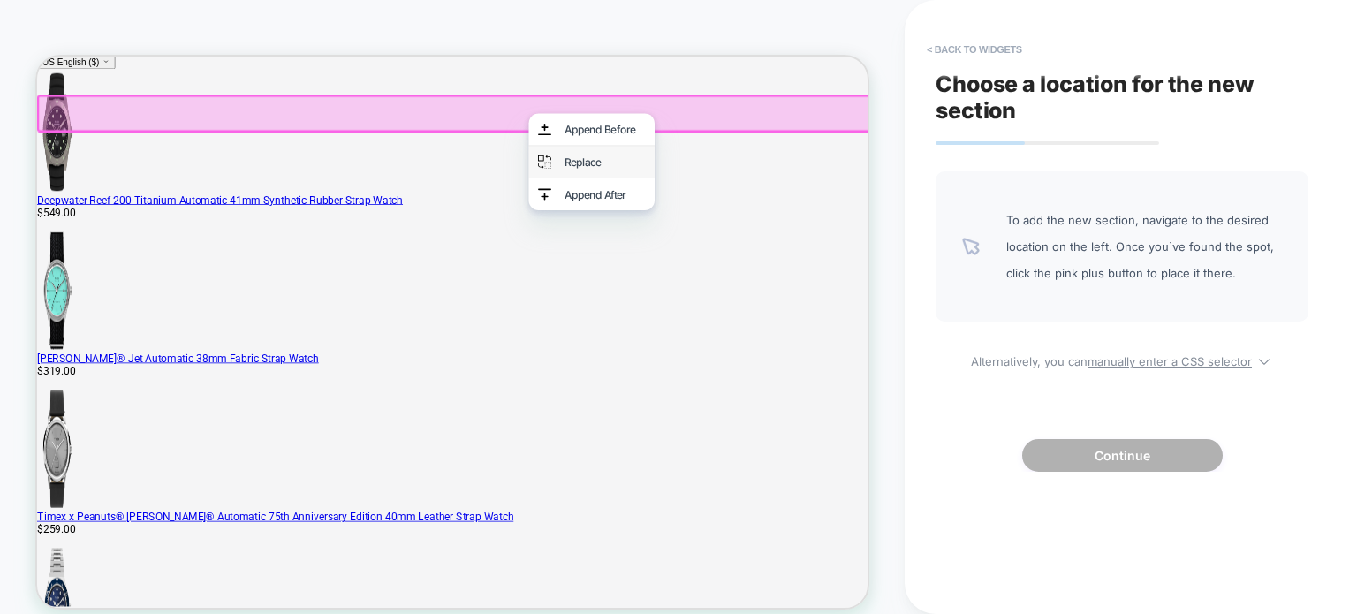
click at [763, 202] on div "Replace" at bounding box center [795, 197] width 108 height 18
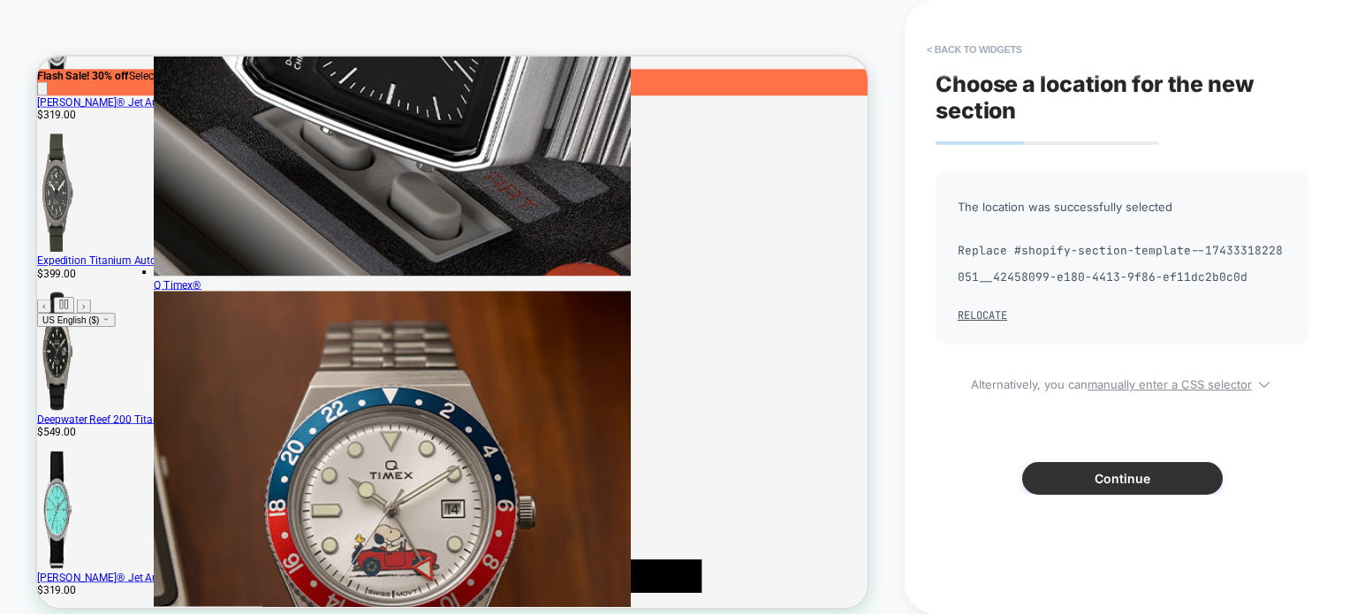
scroll to position [21, 0]
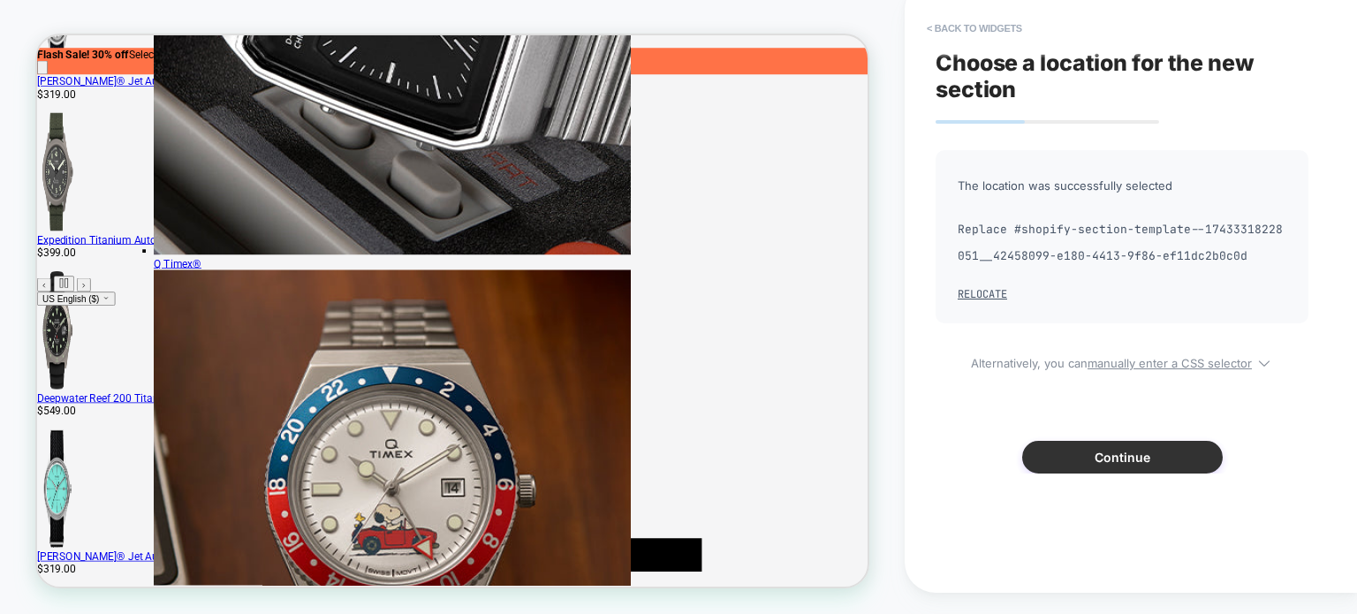
click at [1124, 469] on button "Continue" at bounding box center [1123, 457] width 201 height 33
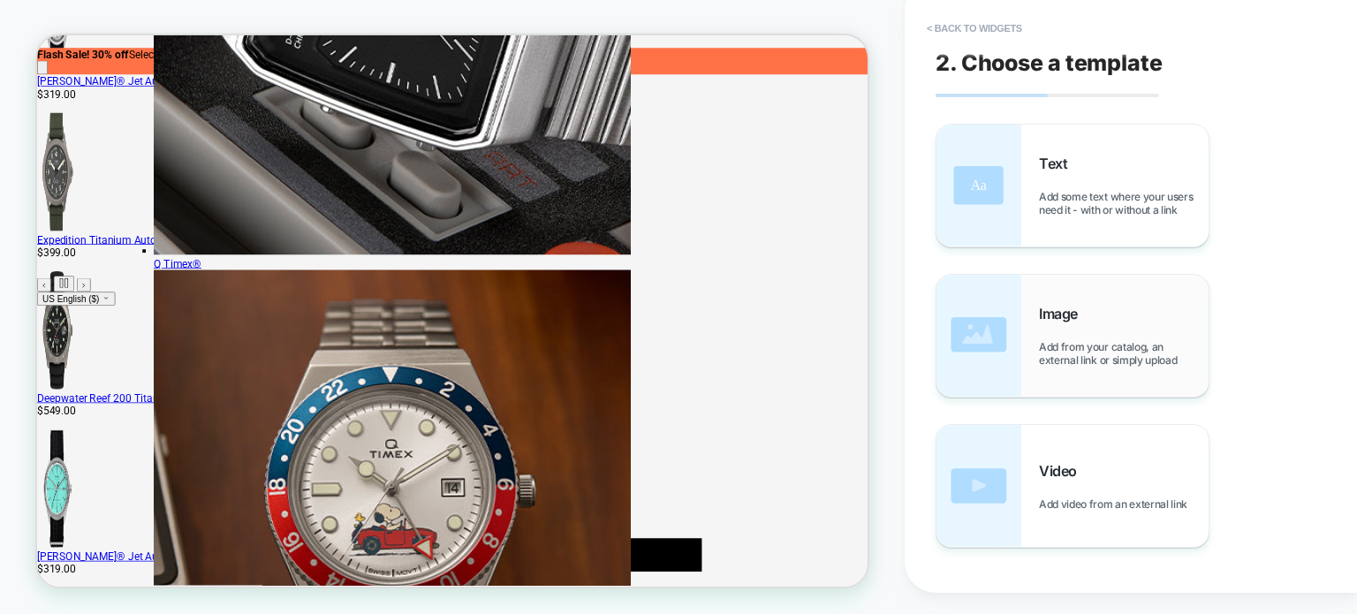
click at [1078, 310] on span "Image" at bounding box center [1063, 314] width 48 height 18
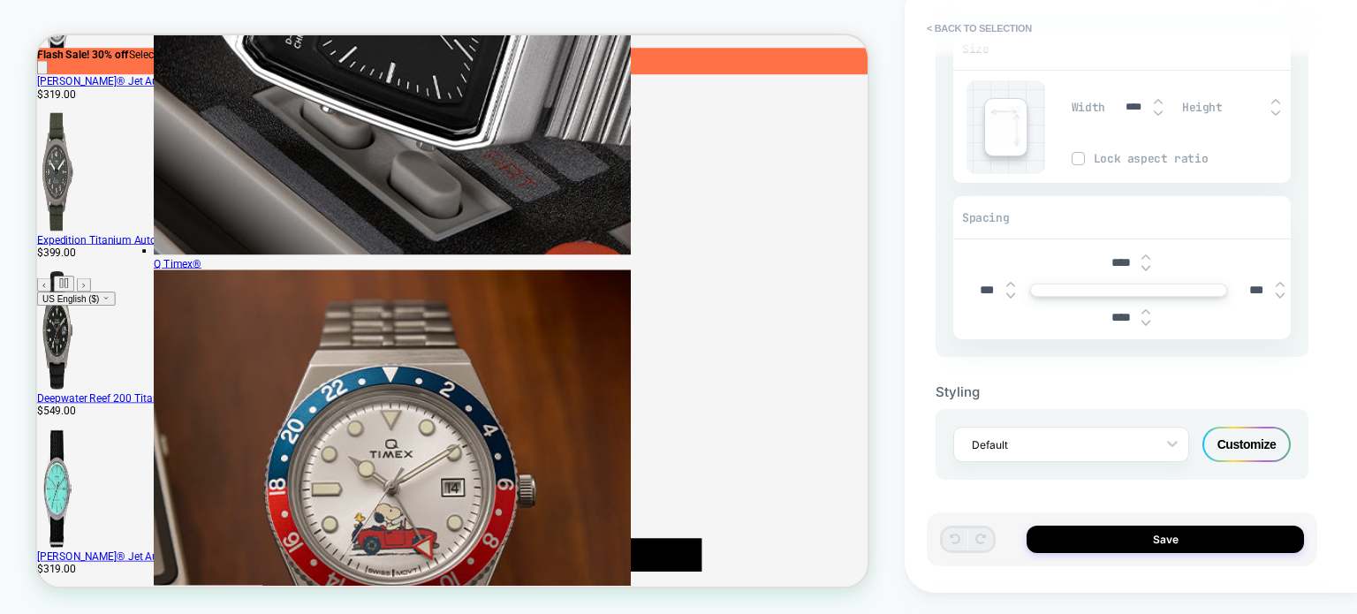
scroll to position [26, 0]
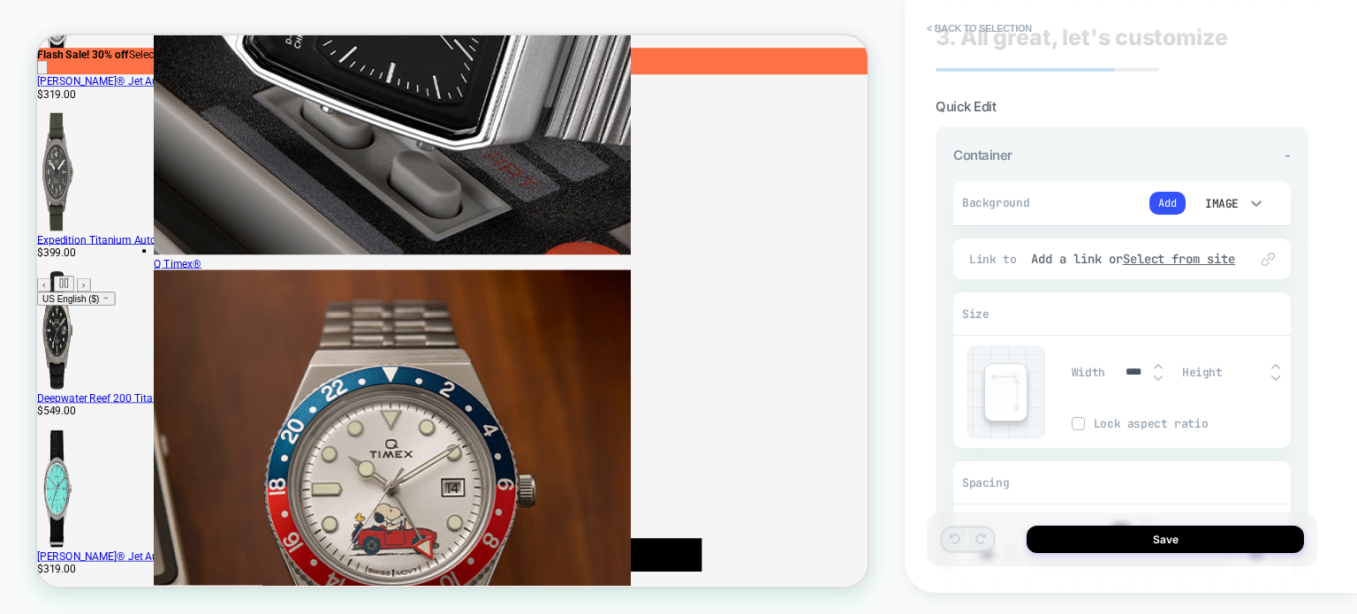
click at [1249, 196] on icon at bounding box center [1257, 203] width 18 height 18
click at [1163, 204] on div at bounding box center [678, 307] width 1357 height 614
click at [1166, 202] on button "Add" at bounding box center [1168, 203] width 36 height 23
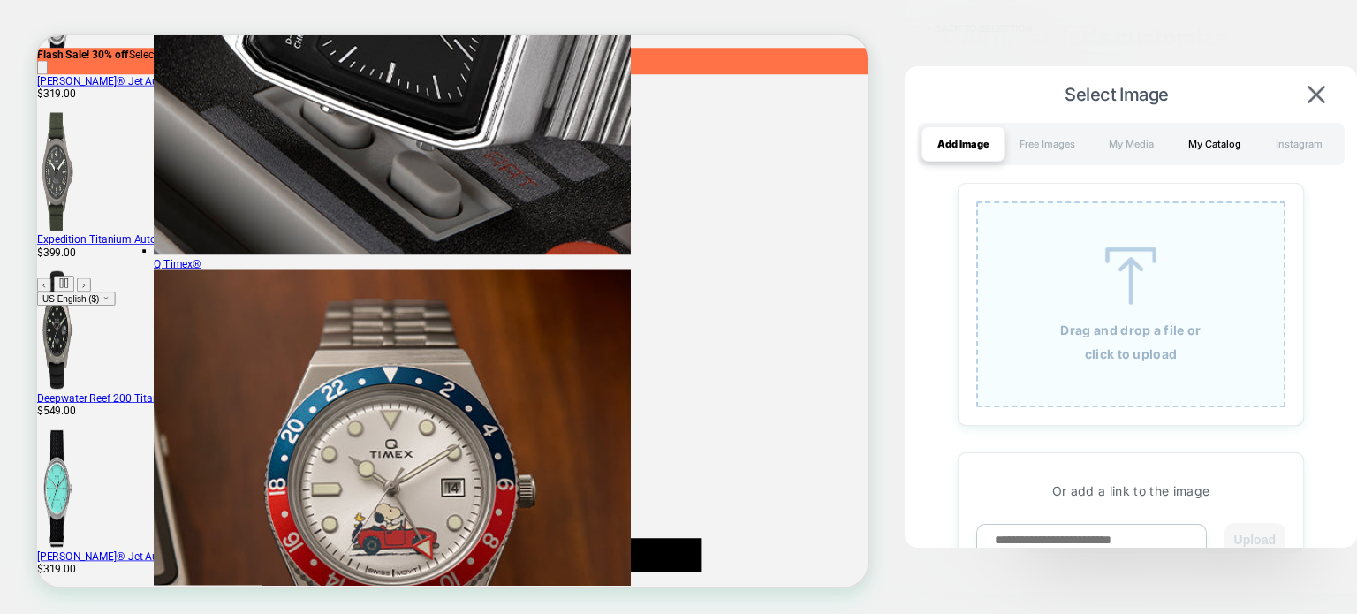
click at [1228, 145] on div "My Catalog" at bounding box center [1216, 143] width 84 height 35
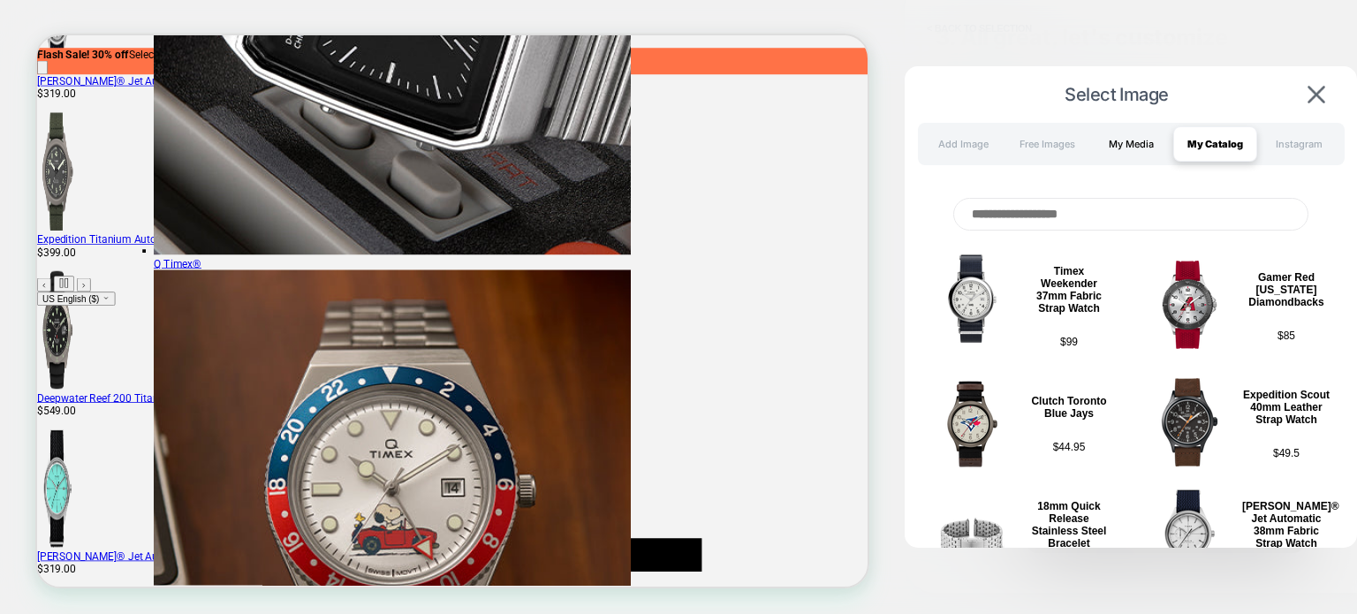
click at [1121, 147] on div "My Media" at bounding box center [1132, 143] width 84 height 35
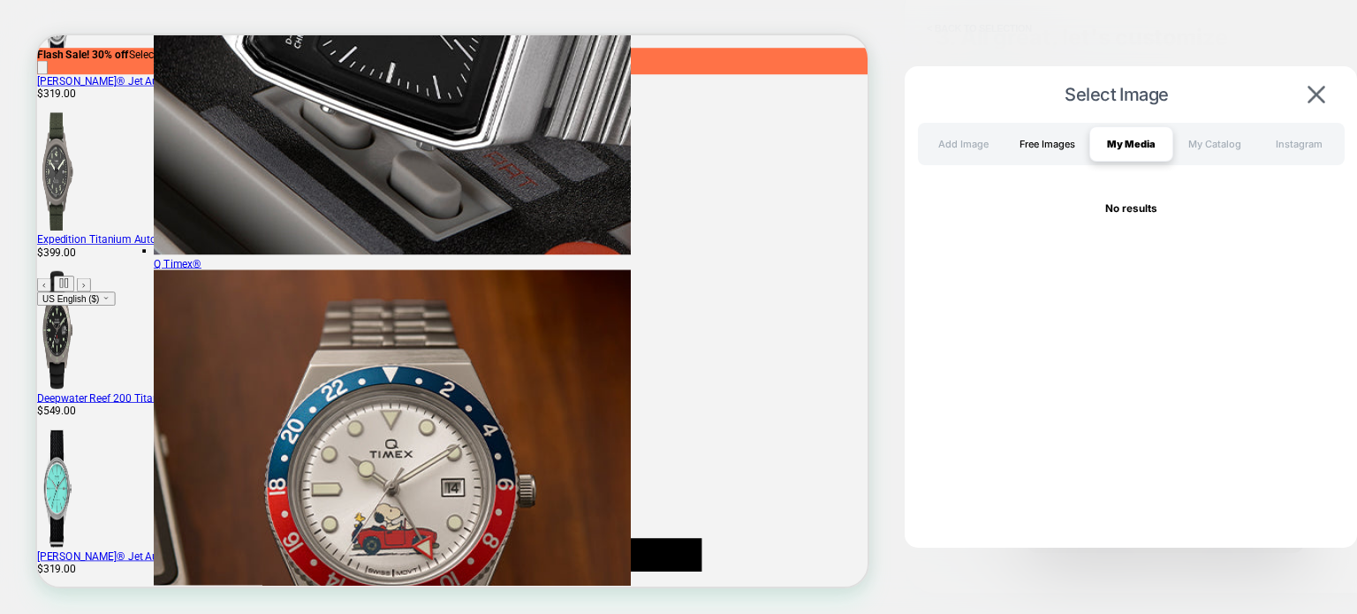
click at [1039, 145] on div "Free Images" at bounding box center [1048, 143] width 84 height 35
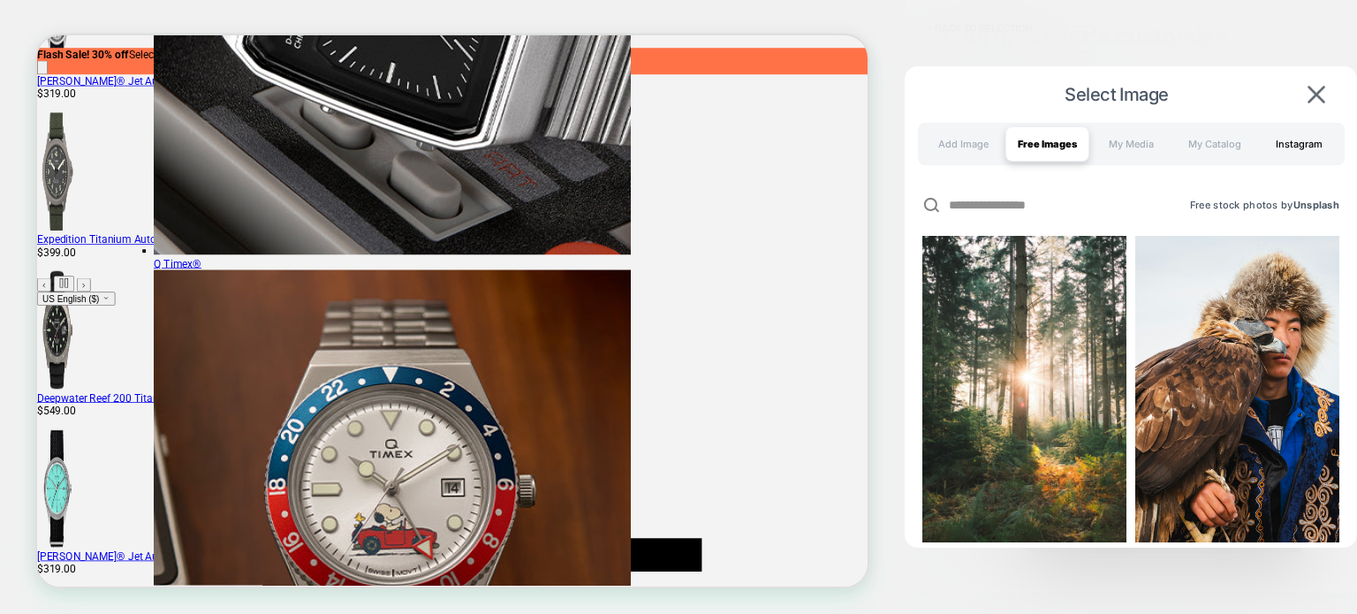
click at [1292, 134] on div "Instagram" at bounding box center [1300, 143] width 84 height 35
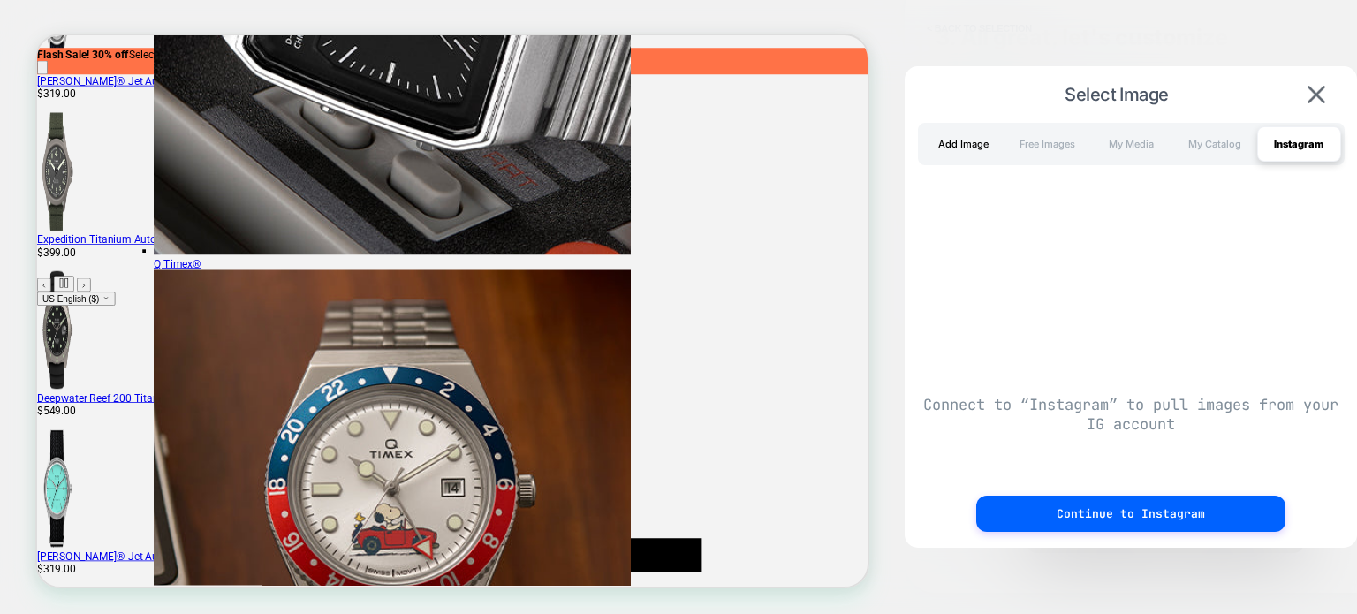
click at [948, 140] on div "Add Image" at bounding box center [964, 143] width 84 height 35
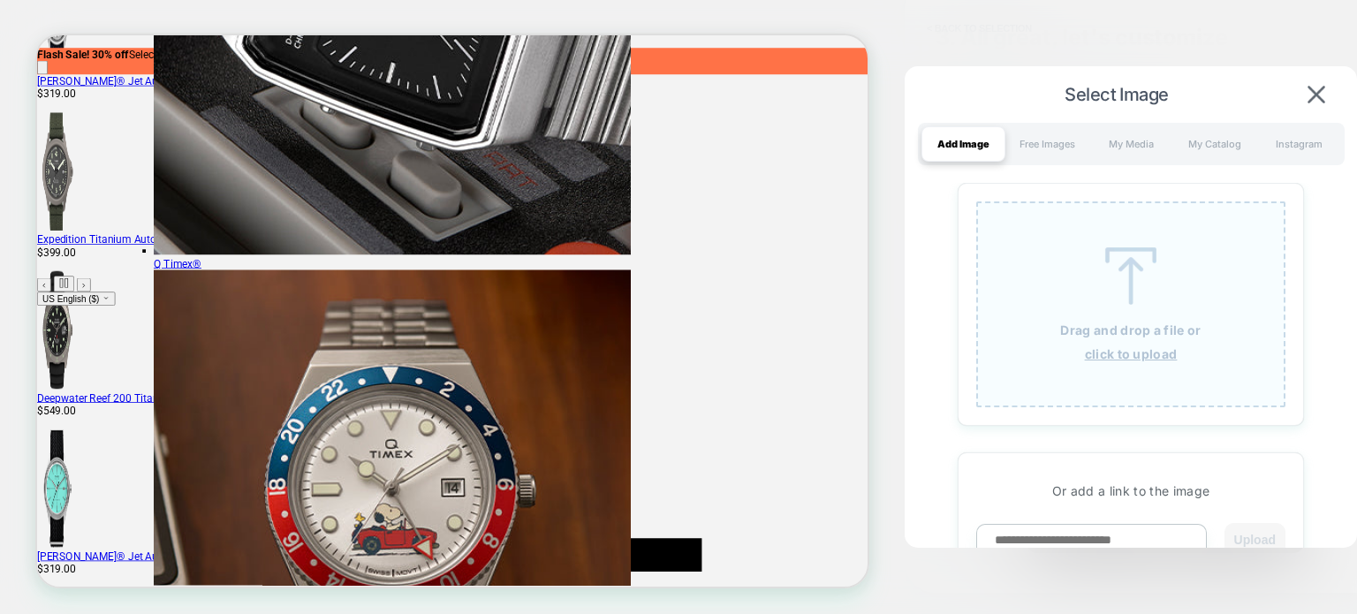
scroll to position [88, 0]
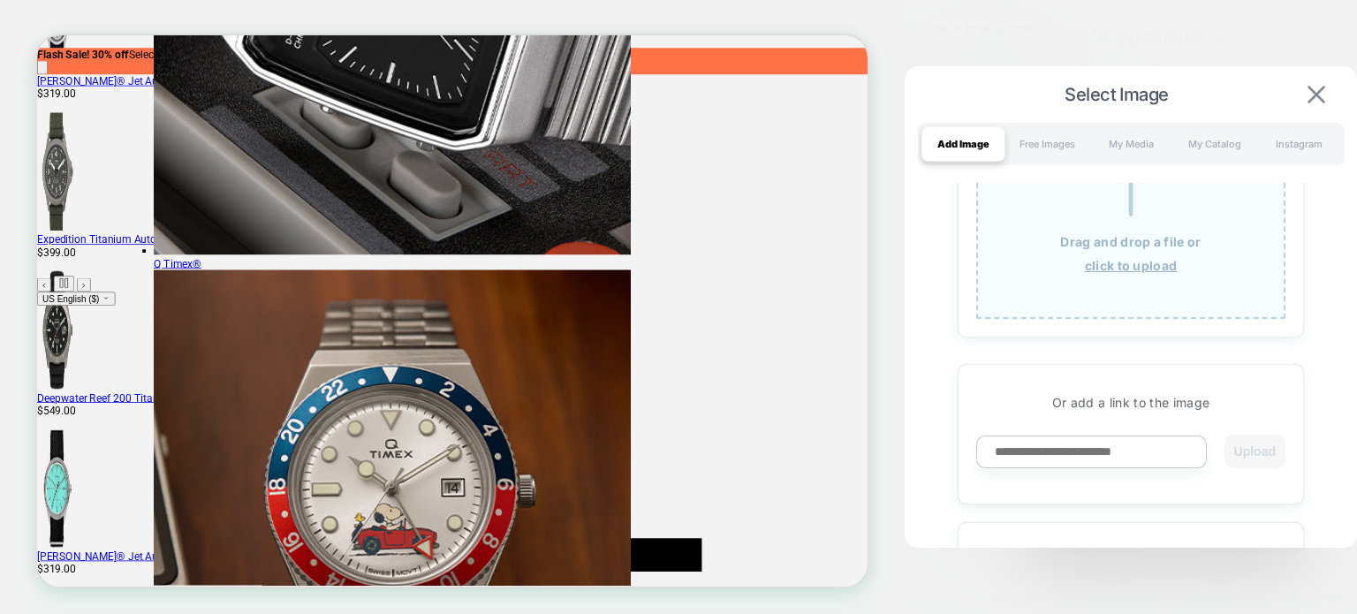
click at [1321, 95] on img at bounding box center [1317, 95] width 18 height 18
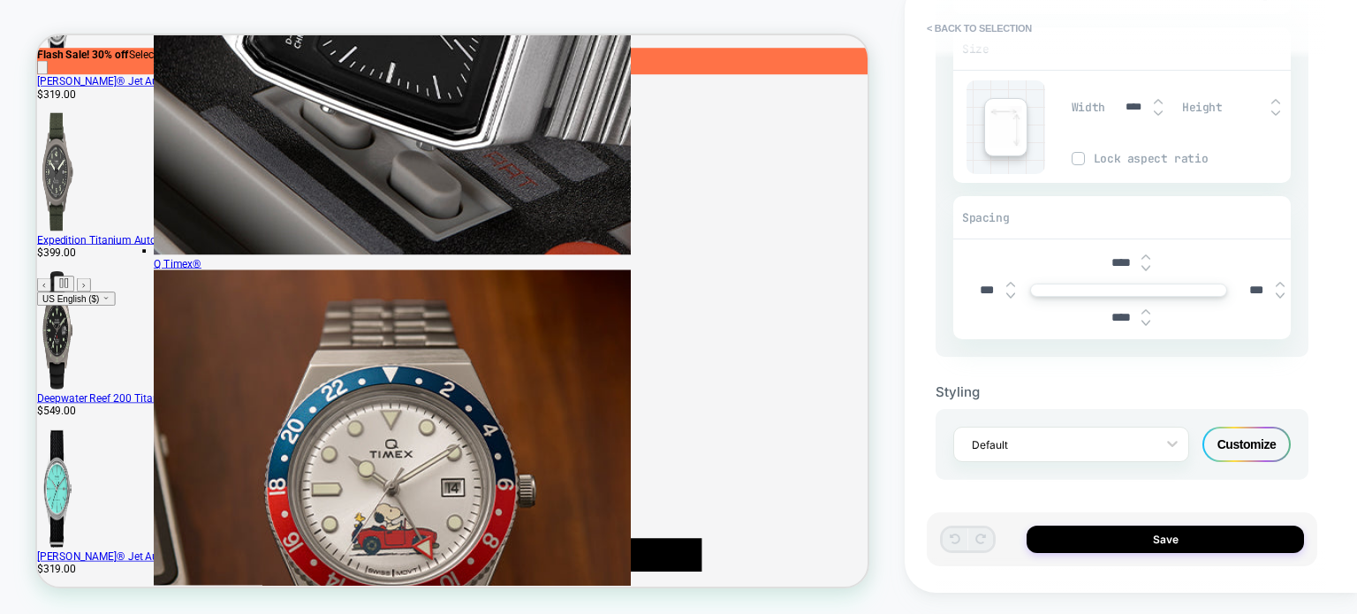
scroll to position [0, 0]
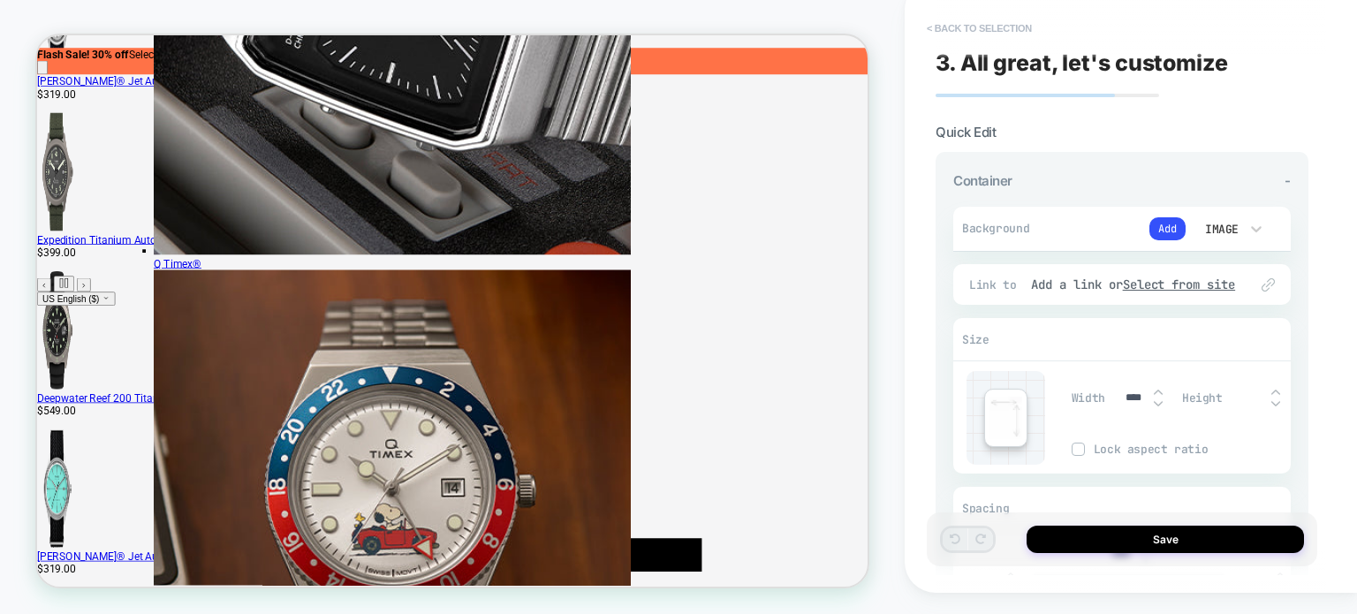
click at [933, 27] on button "< Back to selection" at bounding box center [979, 28] width 123 height 28
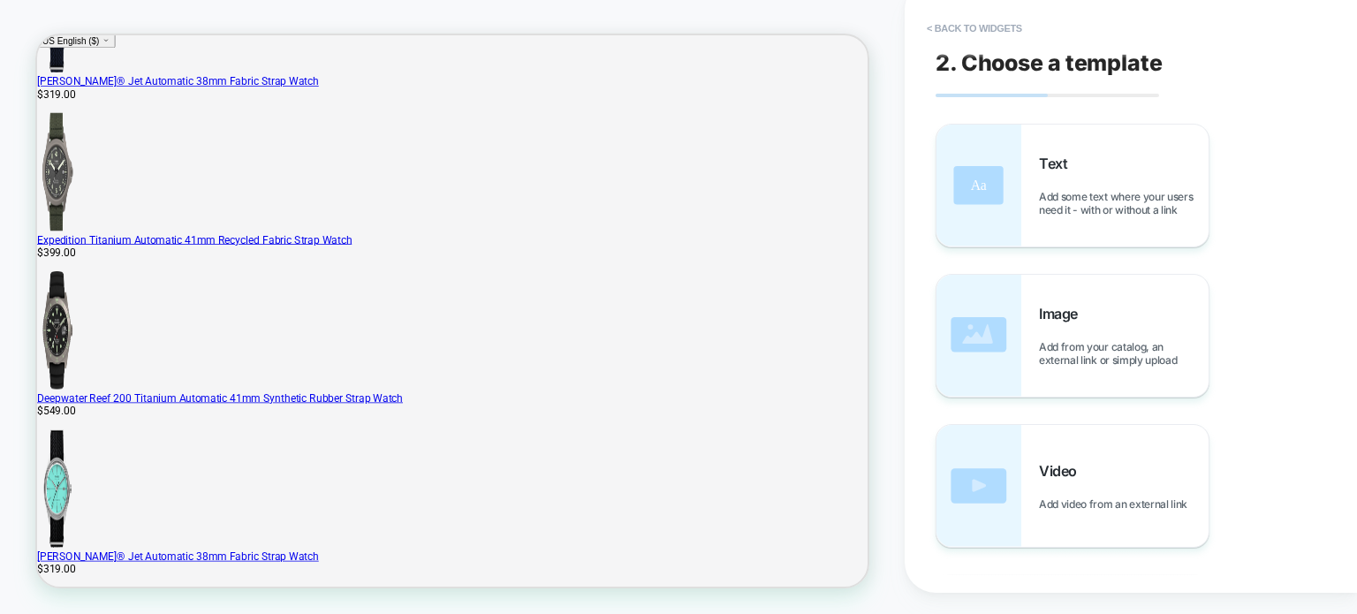
scroll to position [466, 0]
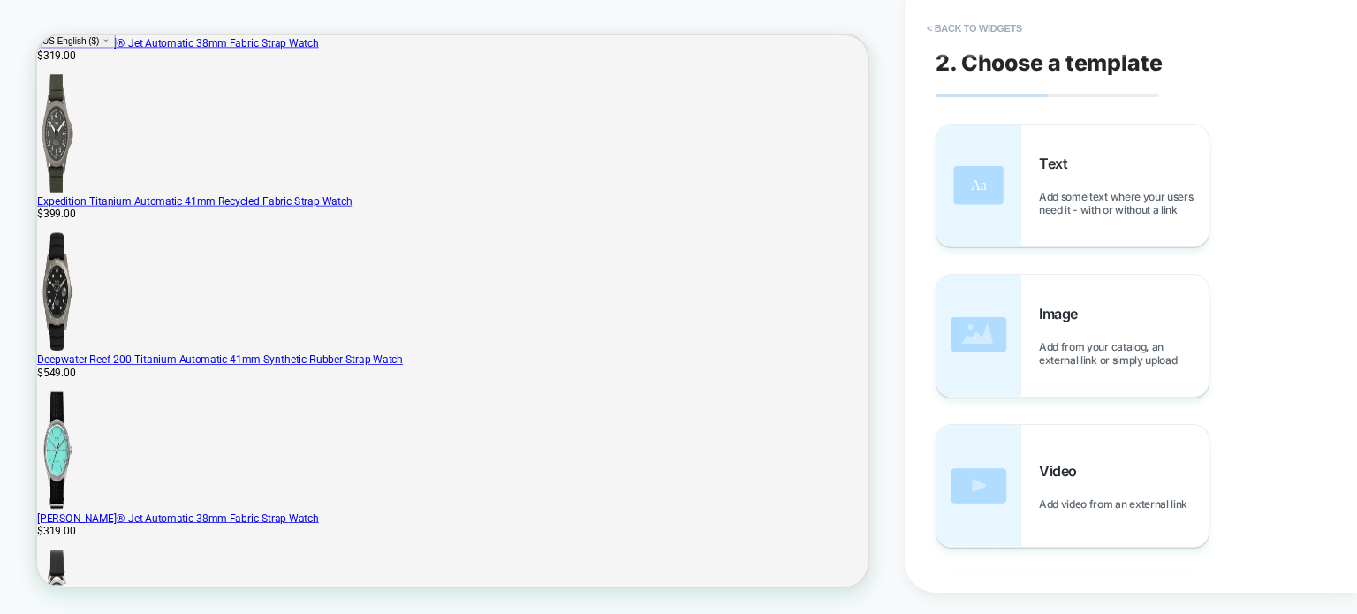
click at [933, 27] on button "< Back to widgets" at bounding box center [974, 28] width 113 height 28
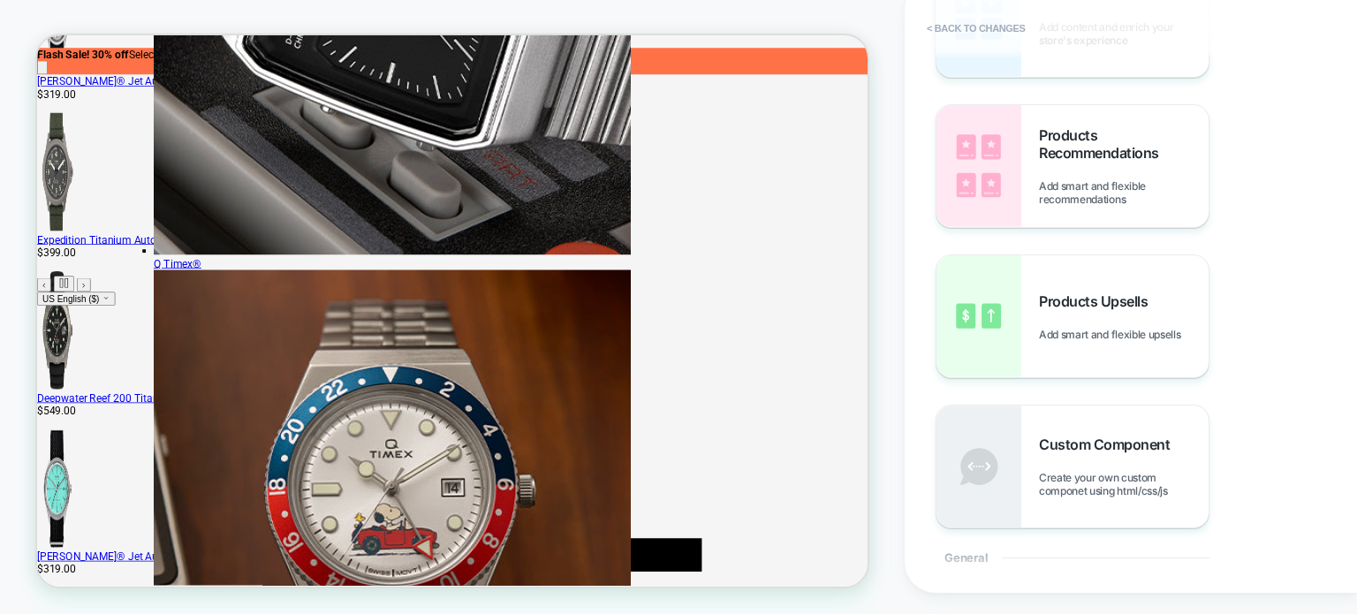
scroll to position [0, 0]
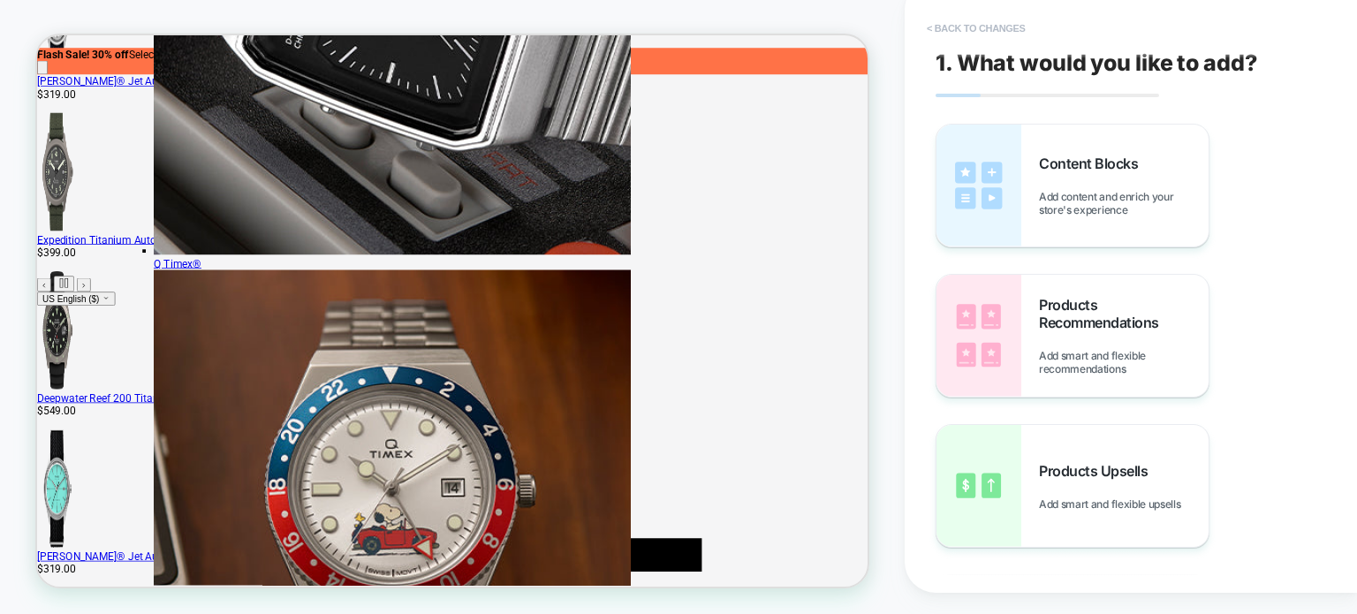
click at [990, 27] on button "< Back to changes" at bounding box center [976, 28] width 117 height 28
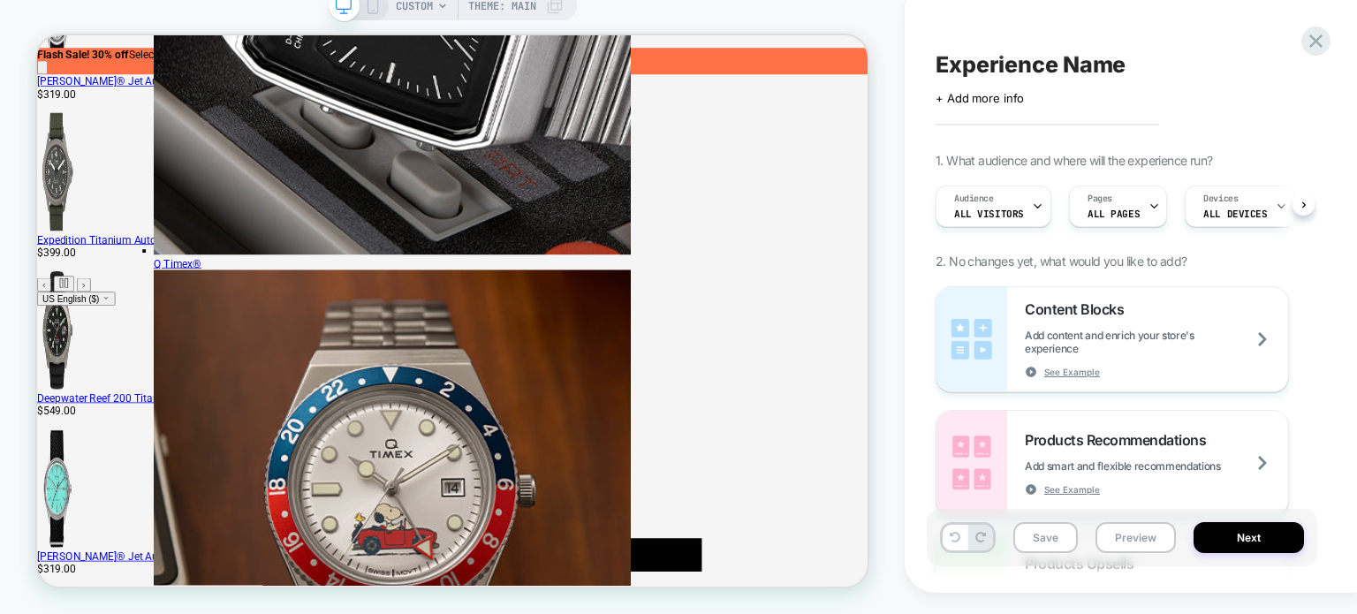
click at [367, 13] on div "CUSTOM Theme: MAIN" at bounding box center [453, 6] width 248 height 28
click at [1328, 41] on div at bounding box center [1316, 41] width 36 height 36
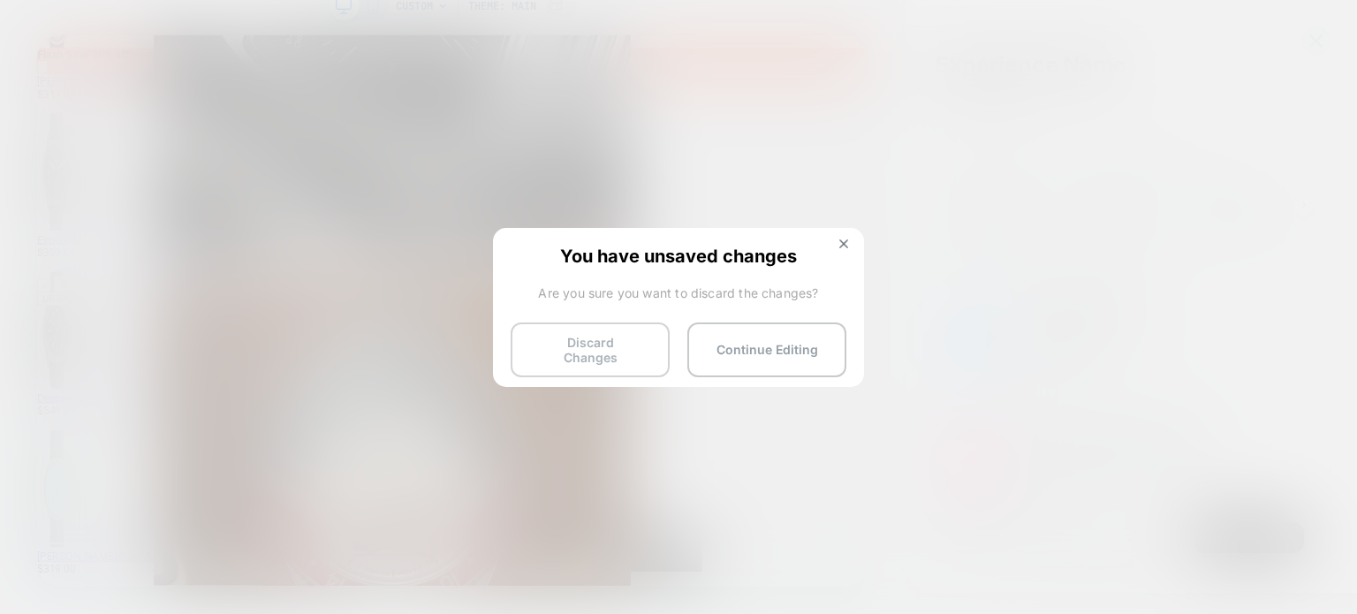
click at [578, 342] on button "Discard Changes" at bounding box center [590, 350] width 159 height 55
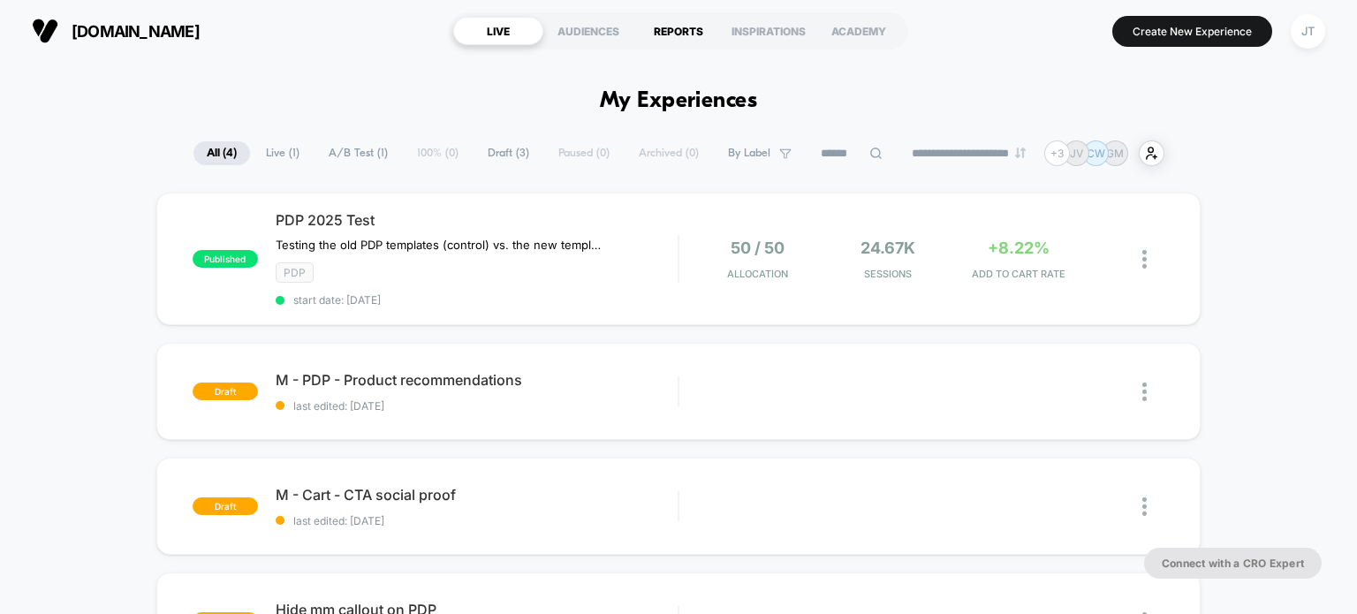
click at [673, 38] on div "REPORTS" at bounding box center [679, 31] width 90 height 28
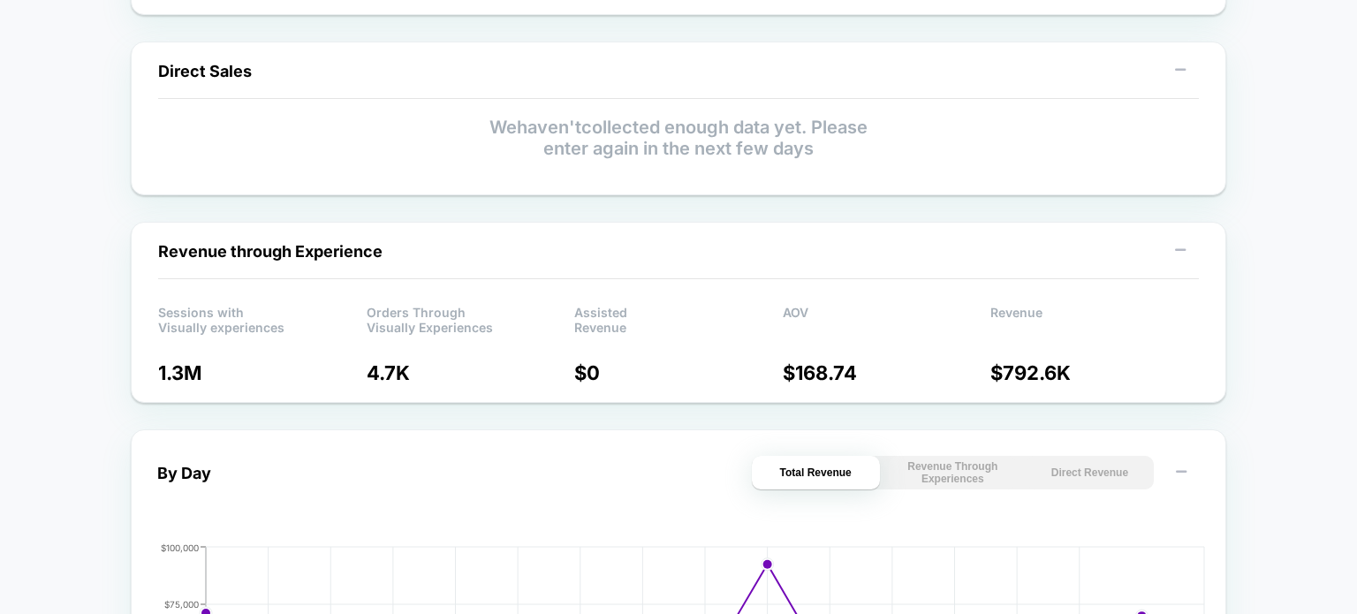
scroll to position [619, 0]
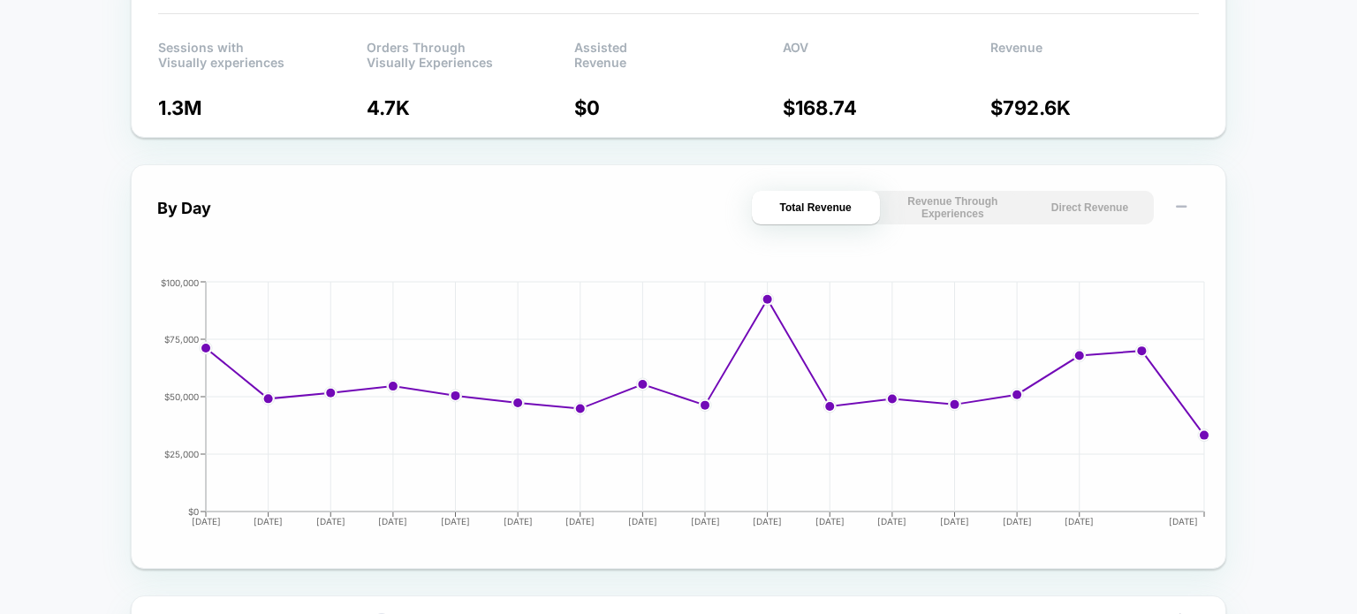
click at [976, 205] on button "Revenue Through Experiences" at bounding box center [953, 208] width 128 height 34
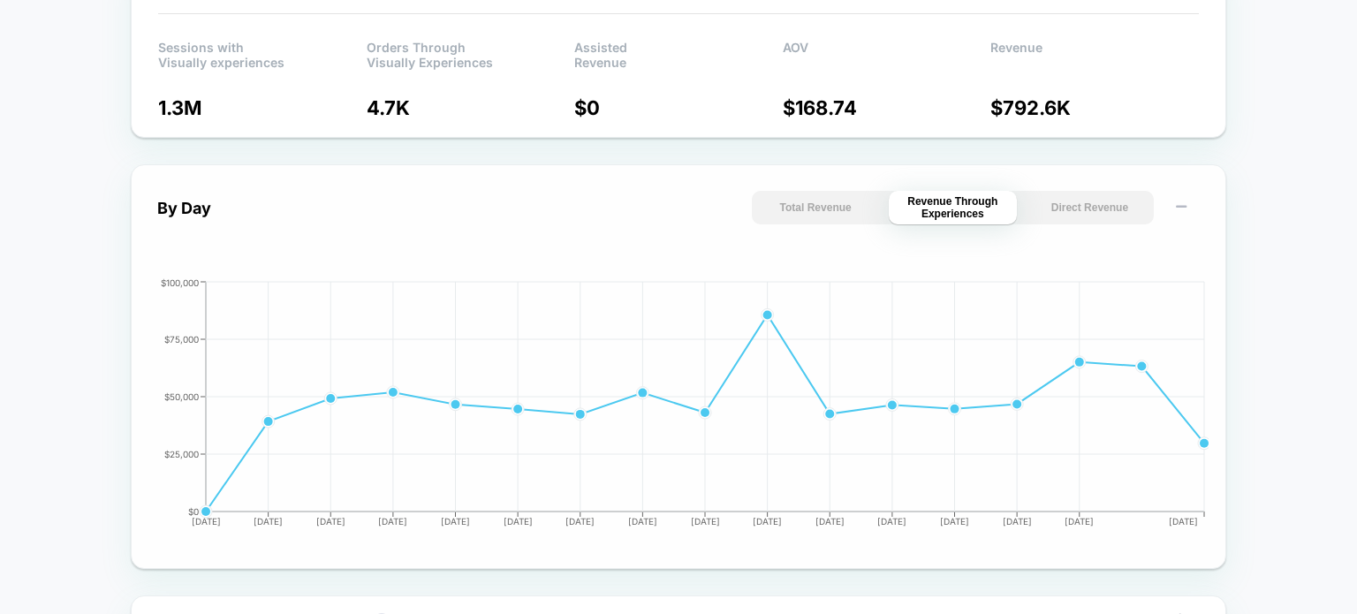
click at [838, 215] on button "Total Revenue" at bounding box center [816, 208] width 128 height 34
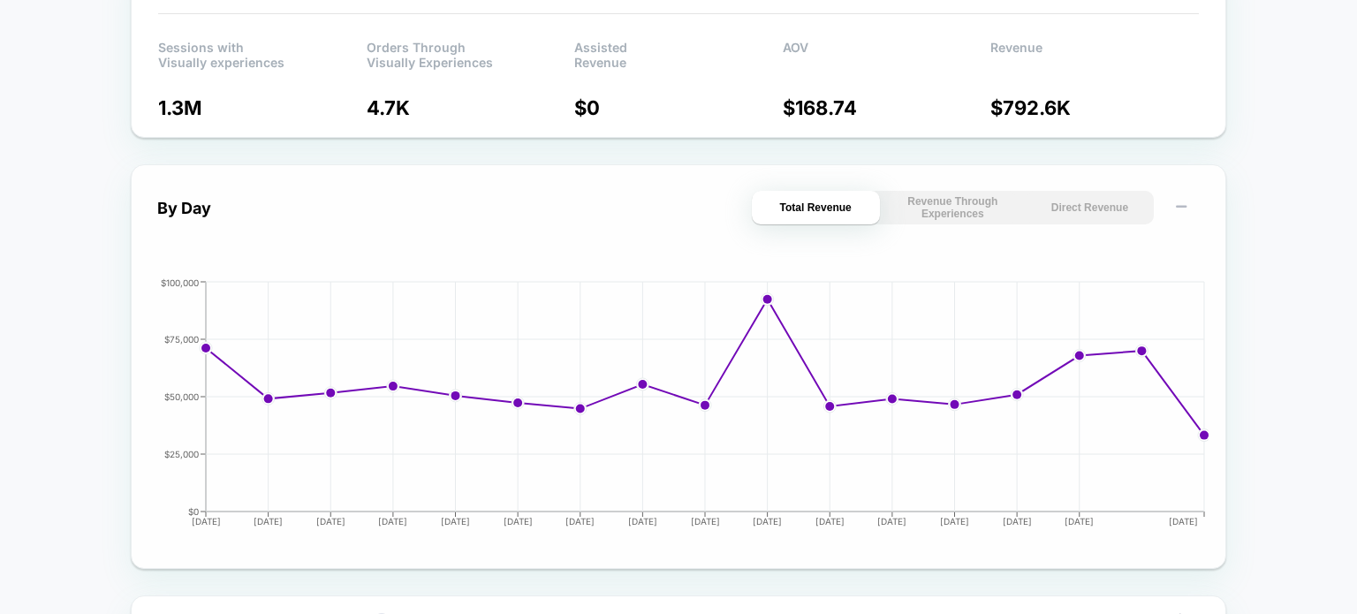
click at [1067, 206] on button "Direct Revenue" at bounding box center [1090, 208] width 128 height 34
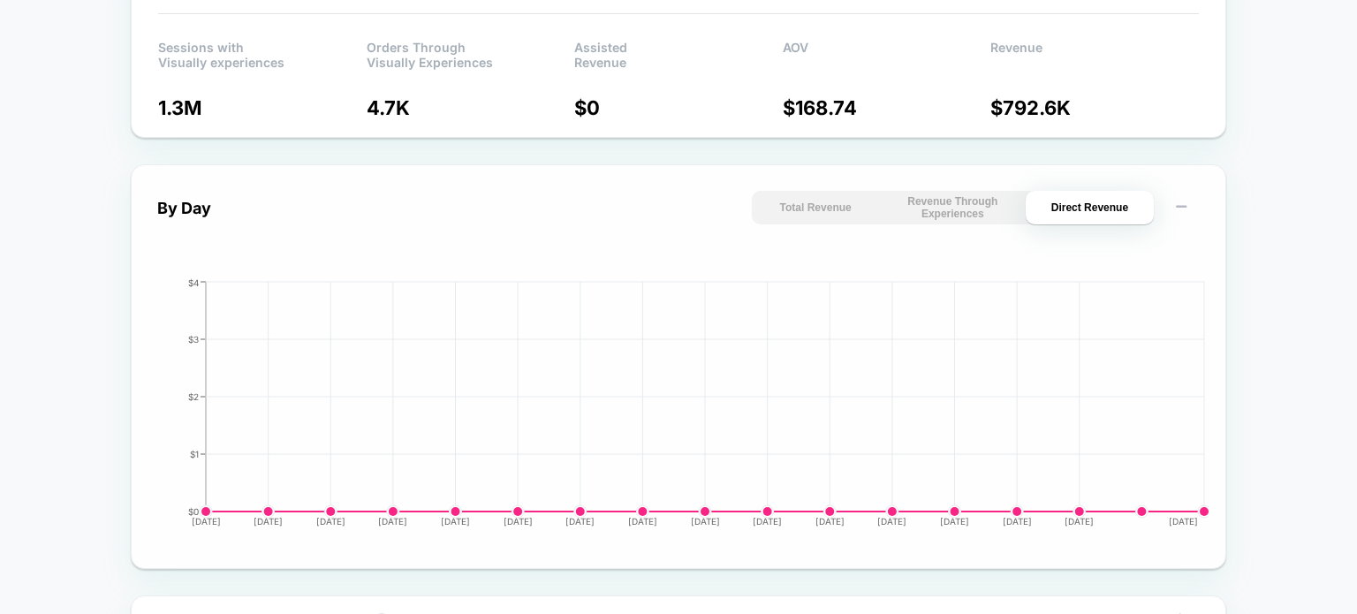
click at [984, 206] on button "Revenue Through Experiences" at bounding box center [953, 208] width 128 height 34
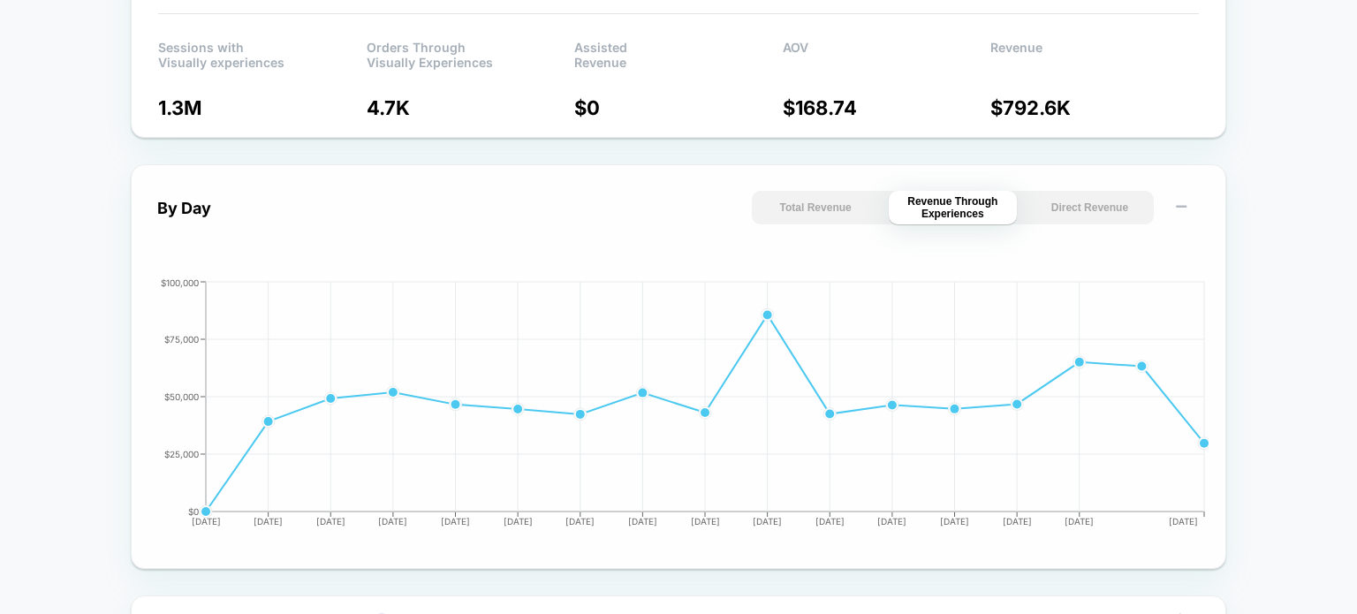
click at [885, 216] on div "Total Revenue Revenue Through Experiences Direct Revenue" at bounding box center [953, 208] width 402 height 34
click at [880, 232] on div "By Day Total Revenue Revenue Through Experiences Direct Revenue [DATE] [DATE] […" at bounding box center [678, 367] width 1043 height 352
click at [849, 217] on button "Total Revenue" at bounding box center [816, 208] width 128 height 34
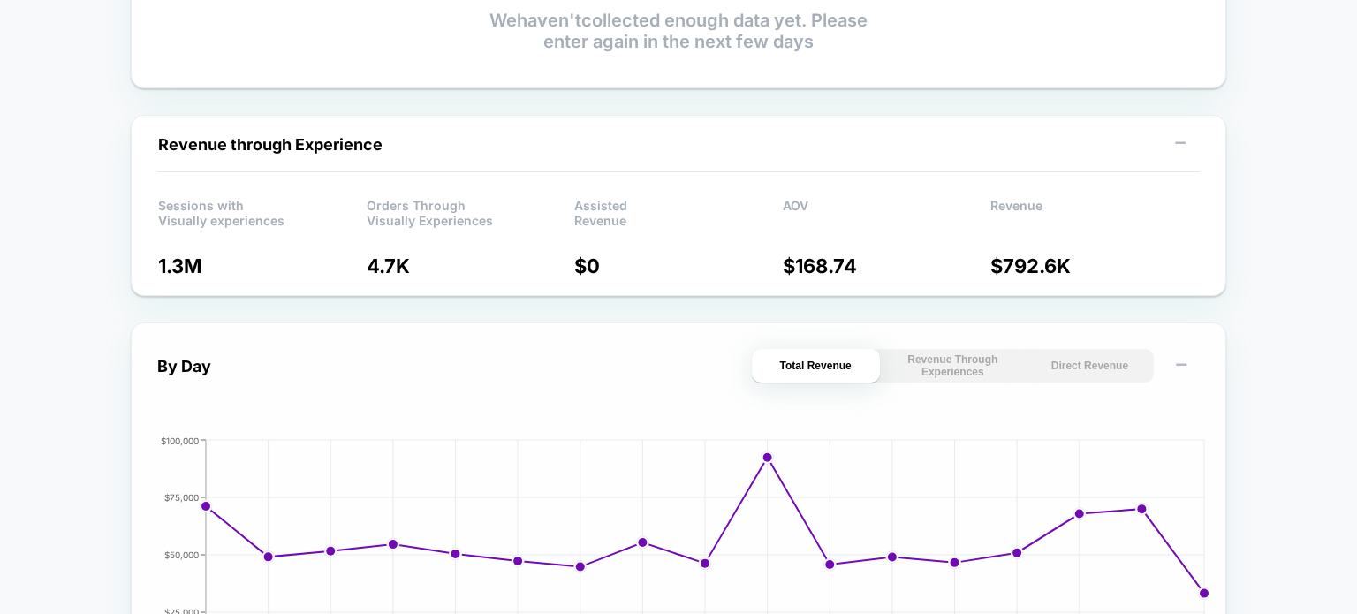
scroll to position [0, 0]
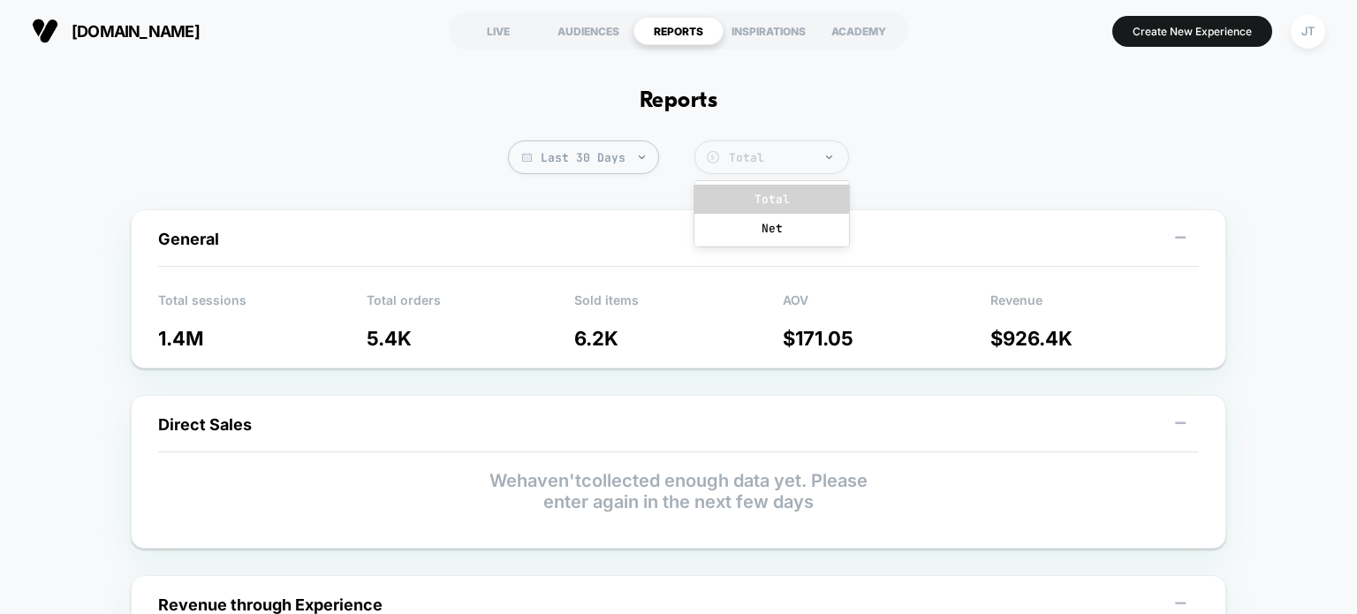
click at [729, 159] on div "Total" at bounding box center [784, 157] width 110 height 15
click at [732, 224] on div "Net" at bounding box center [772, 228] width 155 height 29
click at [730, 161] on div "Net" at bounding box center [784, 157] width 110 height 15
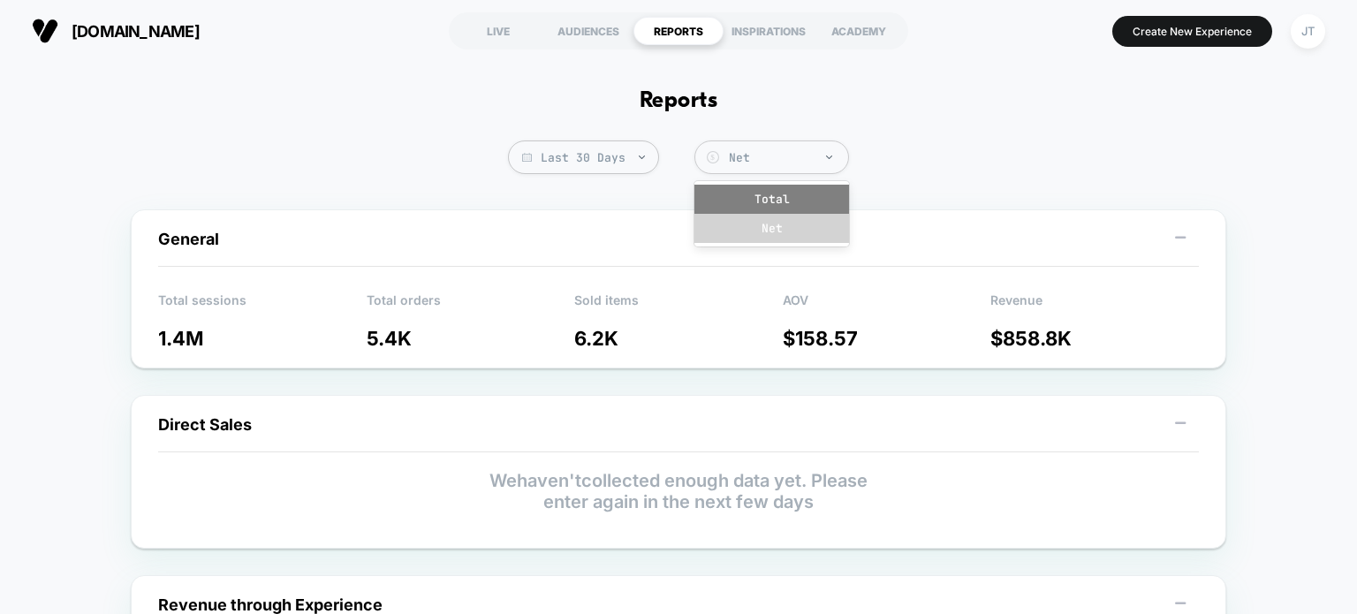
click at [739, 197] on div "Total" at bounding box center [772, 199] width 155 height 29
